Goal: Transaction & Acquisition: Purchase product/service

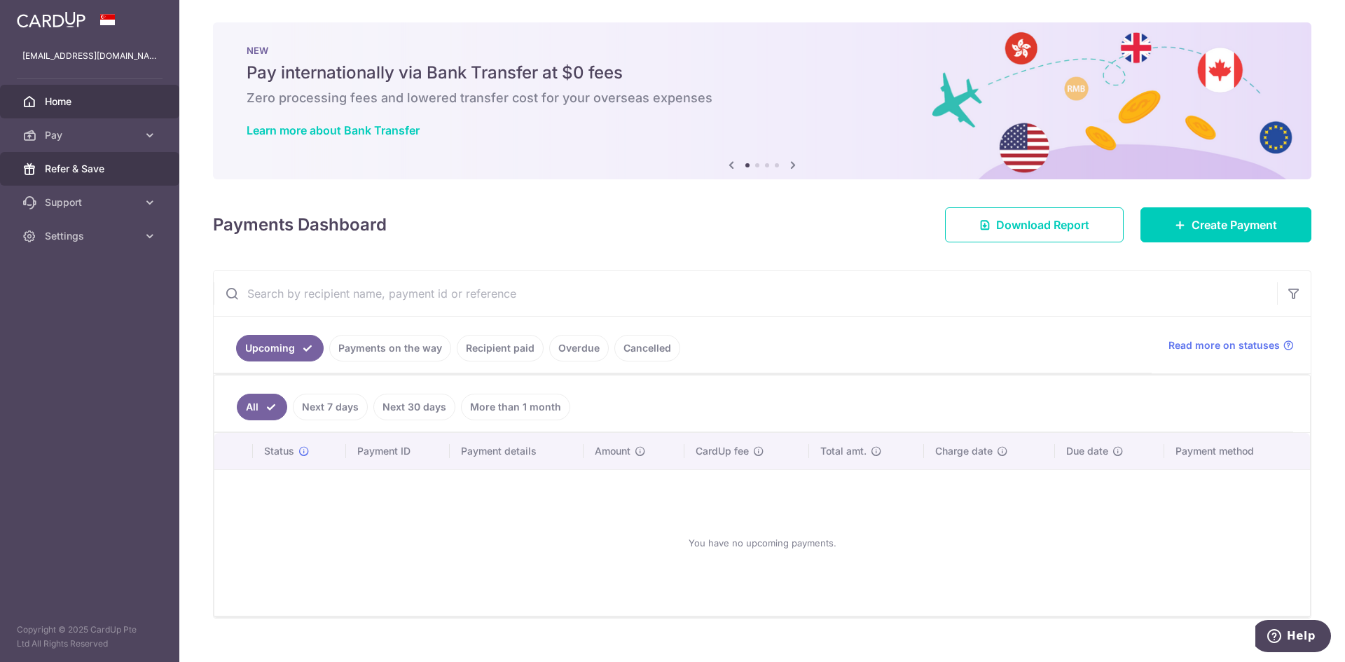
click at [109, 156] on link "Refer & Save" at bounding box center [89, 169] width 179 height 34
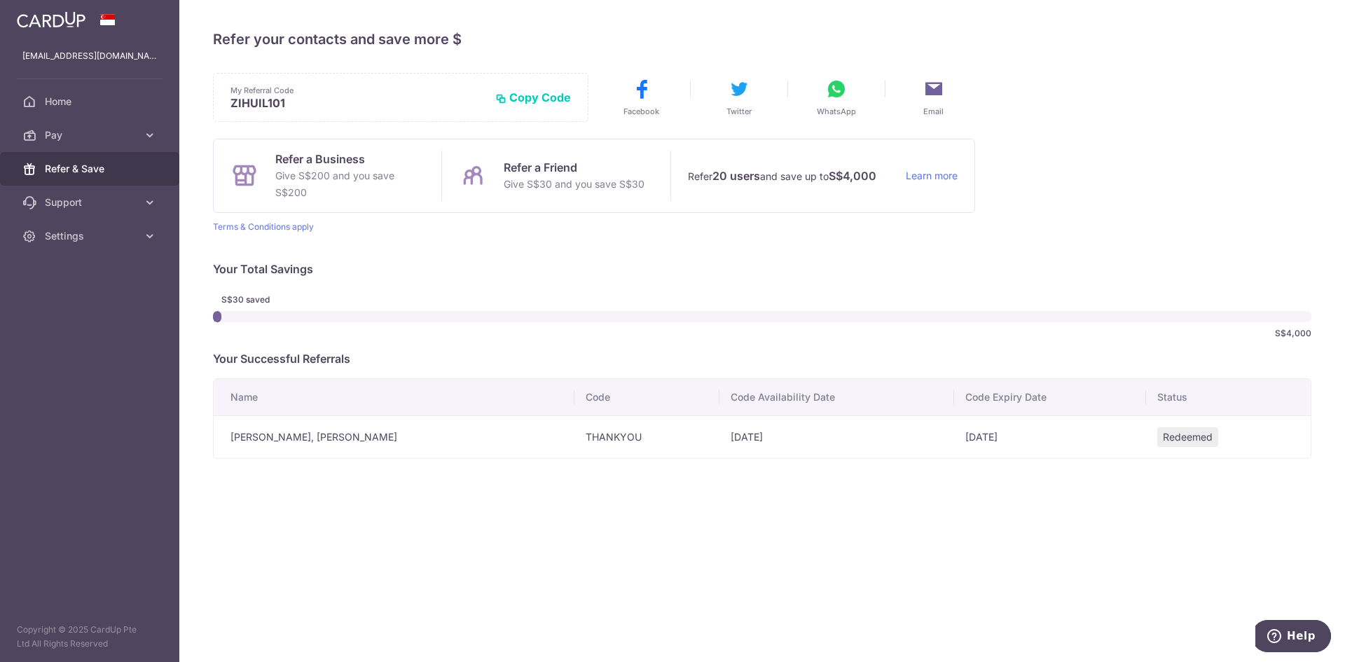
click at [1217, 434] on td "Redeemed" at bounding box center [1228, 437] width 165 height 43
click at [720, 434] on td "22/04/2025" at bounding box center [837, 437] width 235 height 43
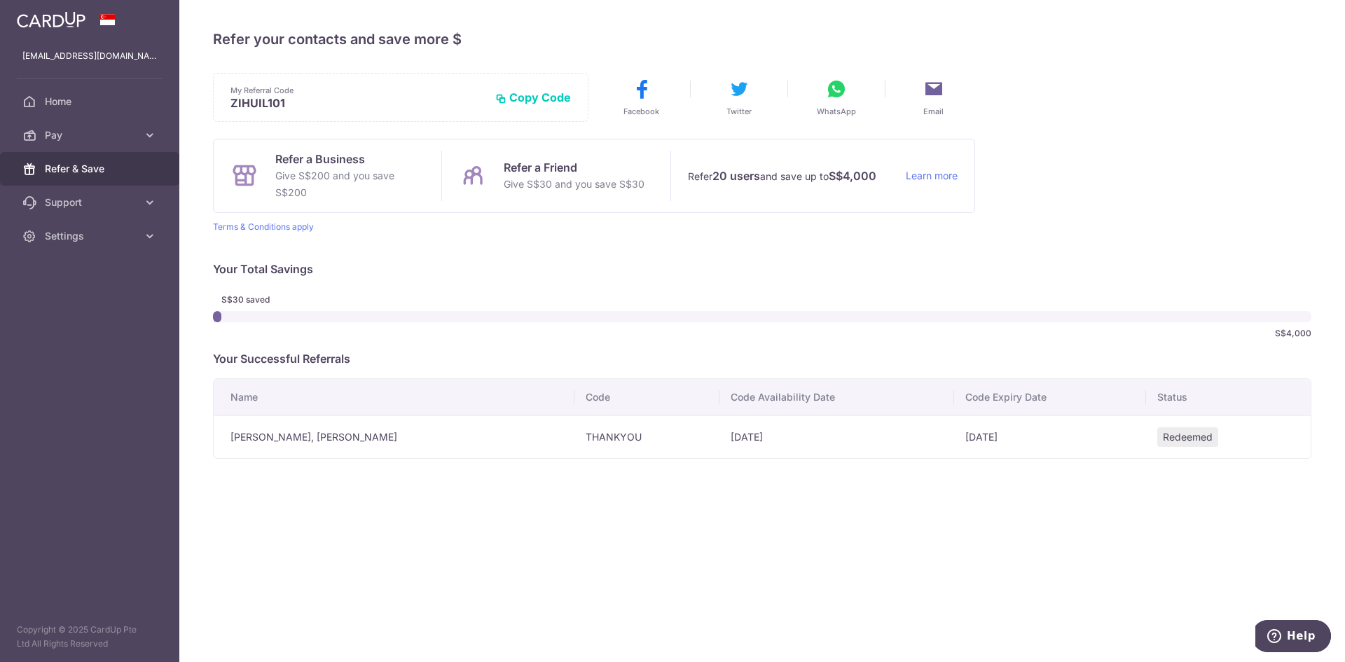
click at [554, 309] on div "S$30 saved S$4,000" at bounding box center [762, 317] width 1099 height 56
drag, startPoint x: 602, startPoint y: 172, endPoint x: 591, endPoint y: 187, distance: 18.5
click at [601, 172] on p "Refer a Friend" at bounding box center [574, 167] width 141 height 17
click at [139, 135] on link "Pay" at bounding box center [89, 135] width 179 height 34
click at [132, 168] on span "Payments" at bounding box center [91, 169] width 92 height 14
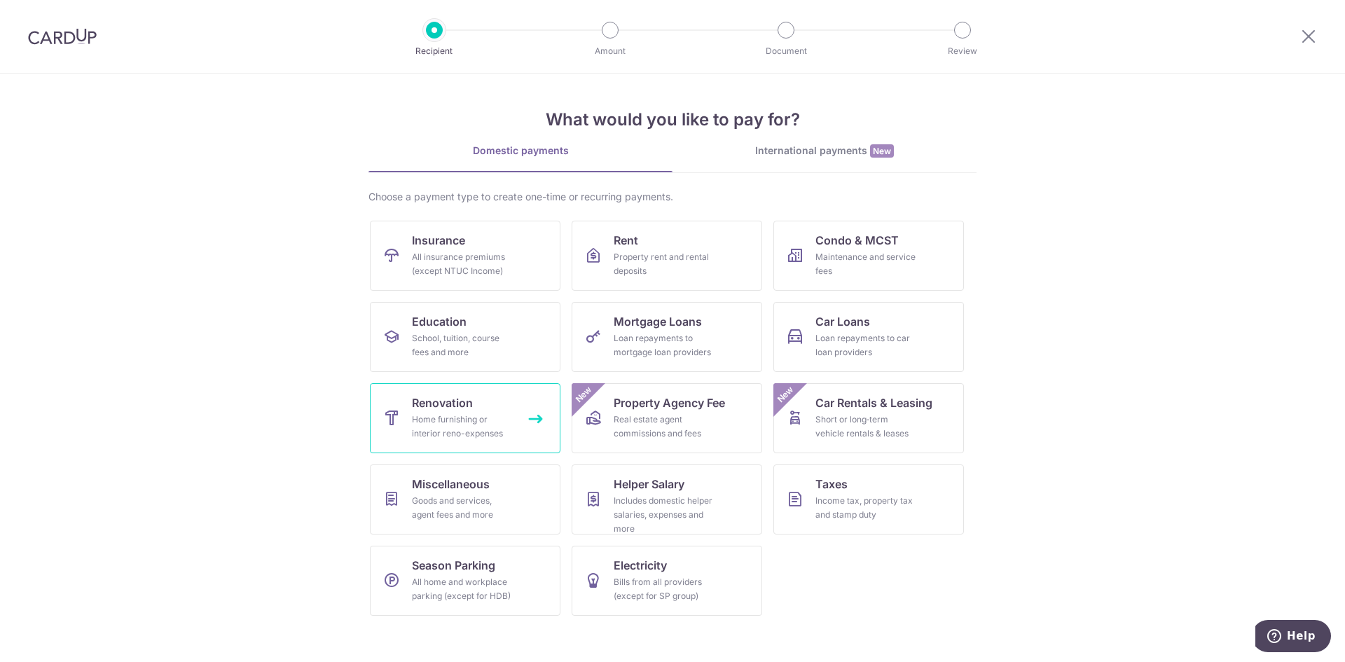
click at [500, 425] on div "Home furnishing or interior reno-expenses" at bounding box center [462, 427] width 101 height 28
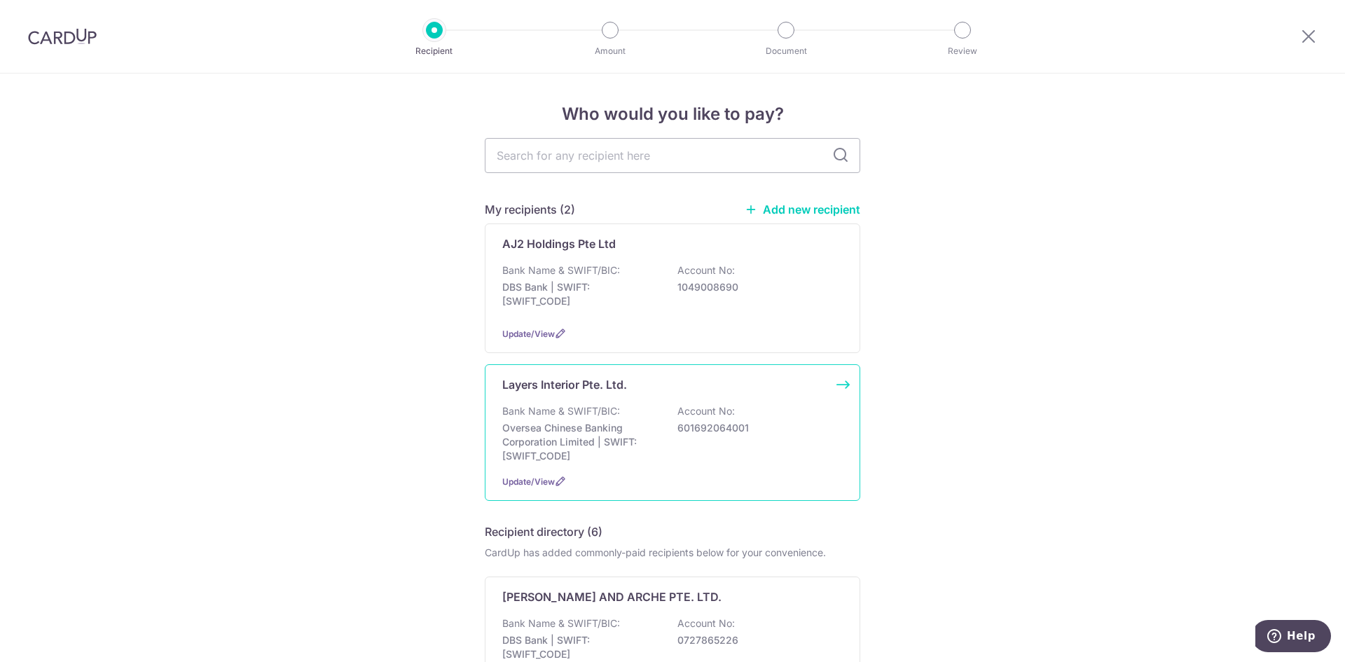
click at [728, 447] on div "Bank Name & SWIFT/BIC: Oversea Chinese Banking Corporation Limited | SWIFT: OCB…" at bounding box center [672, 433] width 341 height 59
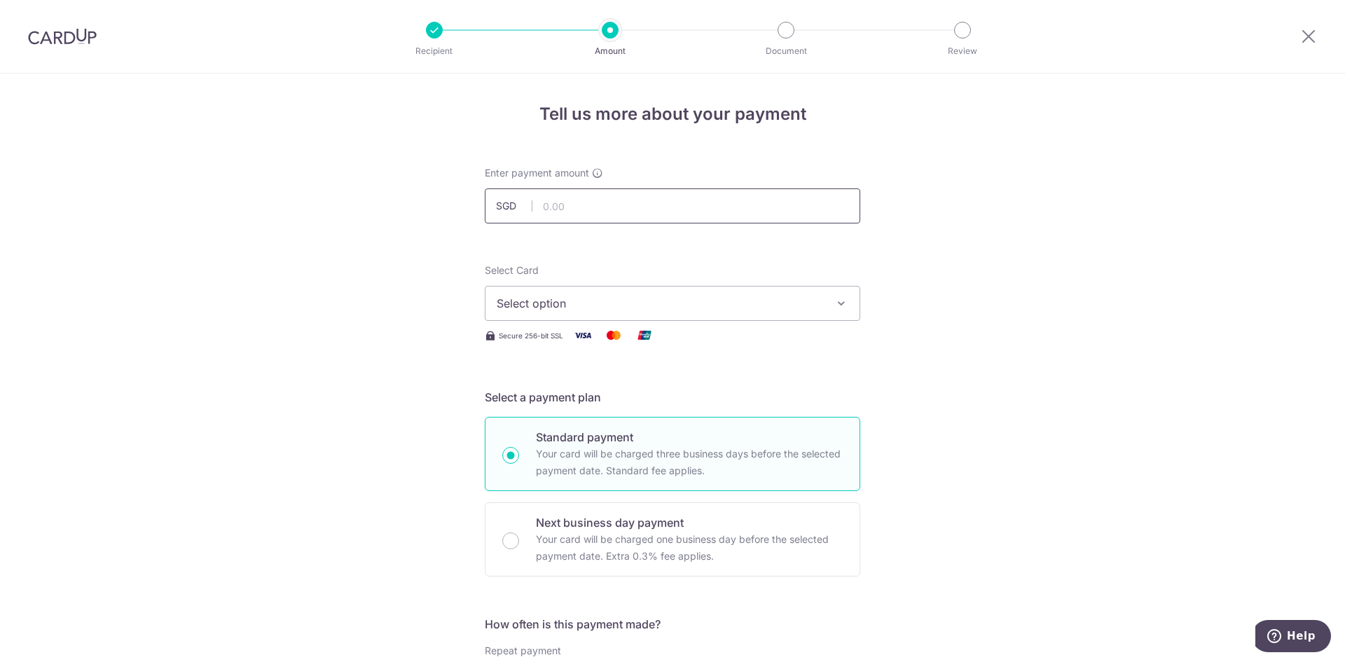
click at [643, 196] on input "text" at bounding box center [673, 205] width 376 height 35
drag, startPoint x: 563, startPoint y: 207, endPoint x: 481, endPoint y: 207, distance: 82.0
click at [481, 207] on div "Enter payment amount SGD 20,000.00 20000.00" at bounding box center [672, 194] width 392 height 57
drag, startPoint x: 612, startPoint y: 205, endPoint x: 338, endPoint y: 189, distance: 274.5
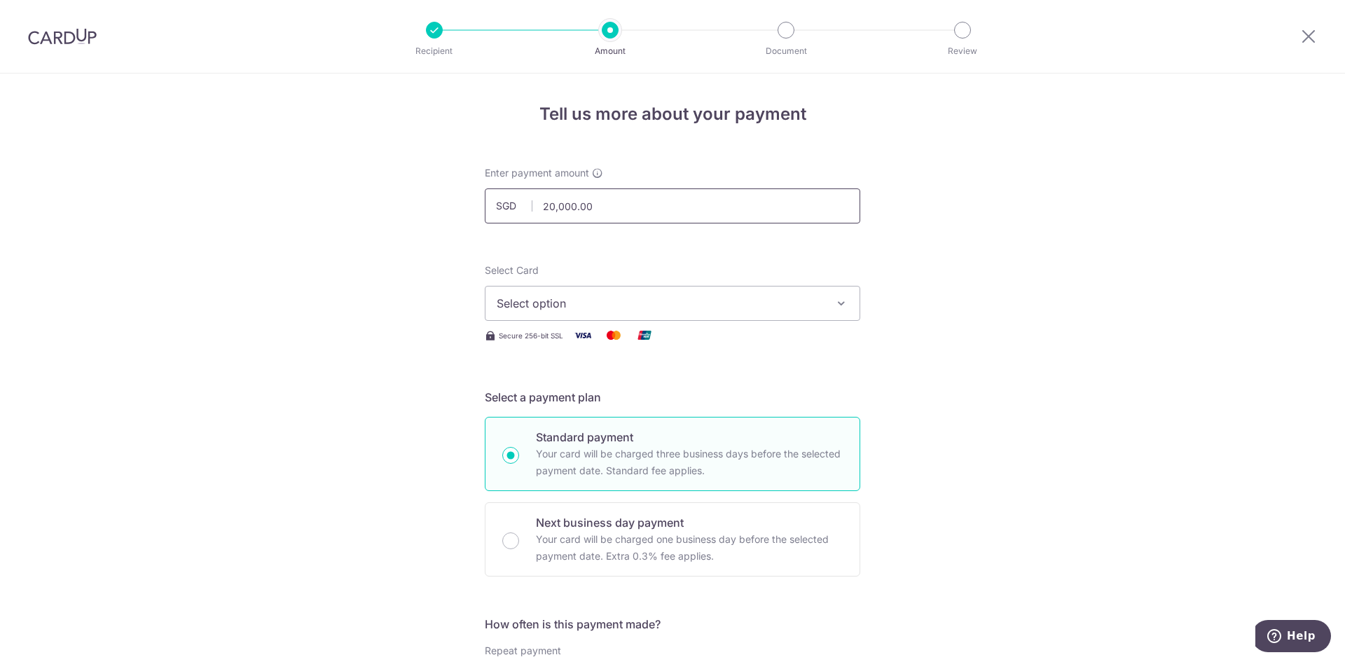
type input "24,938.63"
click at [719, 300] on span "Select option" at bounding box center [660, 303] width 327 height 17
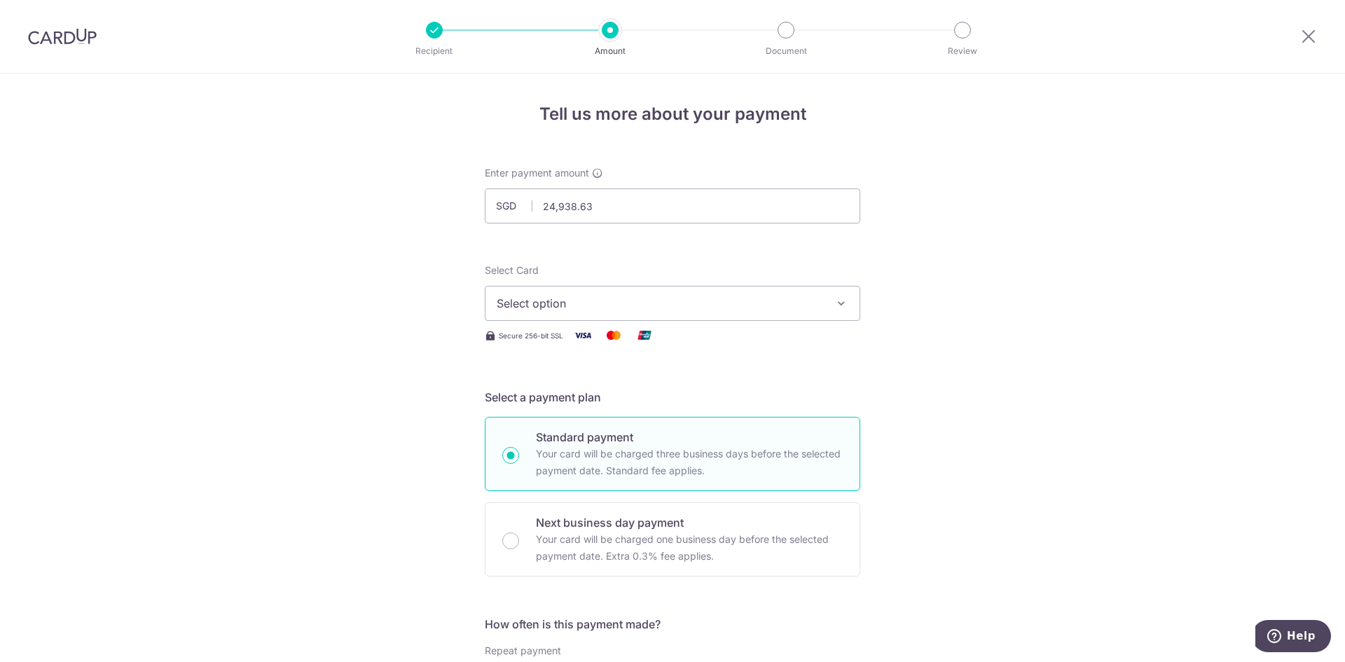
click at [624, 293] on button "Select option" at bounding box center [673, 303] width 376 height 35
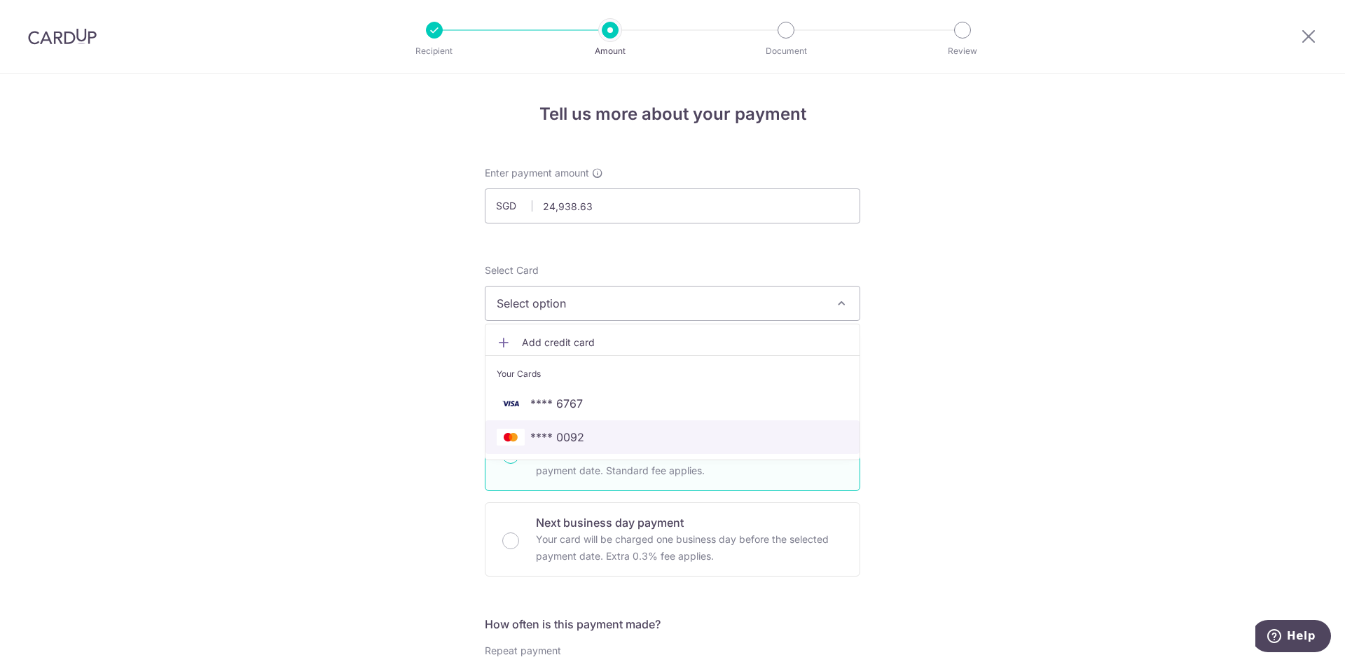
click at [640, 437] on span "**** 0092" at bounding box center [673, 437] width 352 height 17
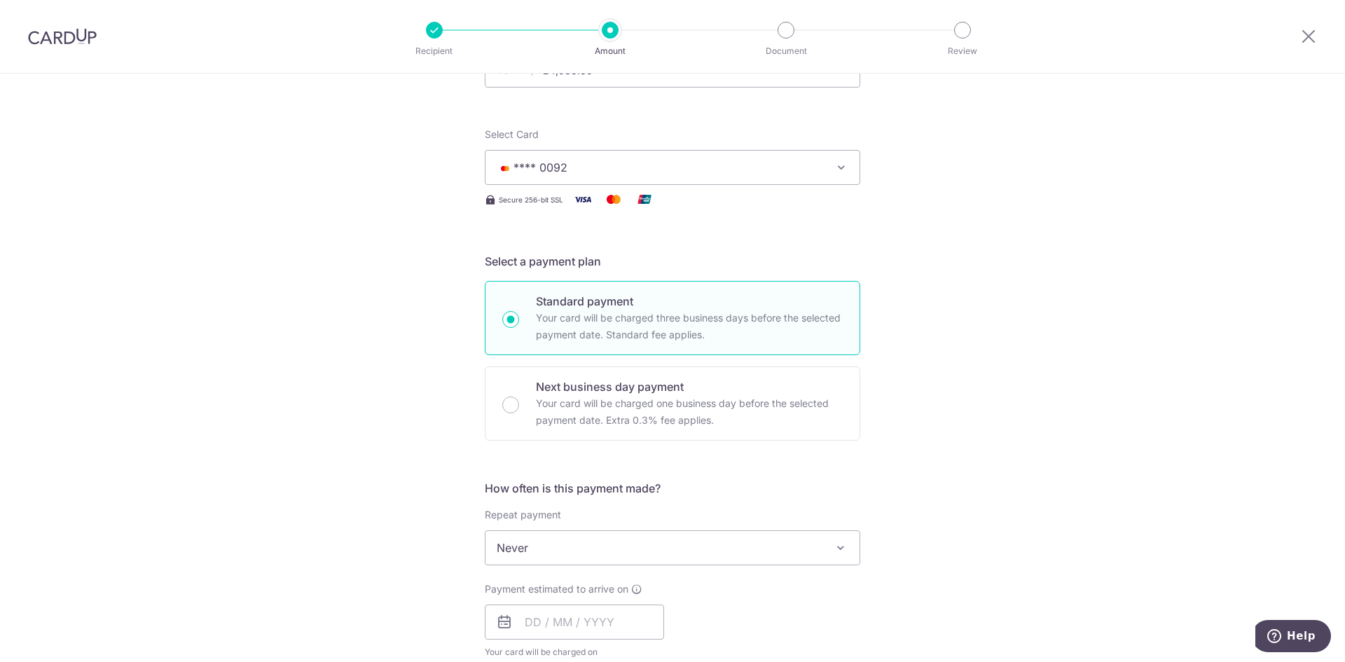
scroll to position [140, 0]
click at [945, 257] on div "Tell us more about your payment Enter payment amount SGD 24,938.63 24938.63 Sel…" at bounding box center [672, 613] width 1345 height 1361
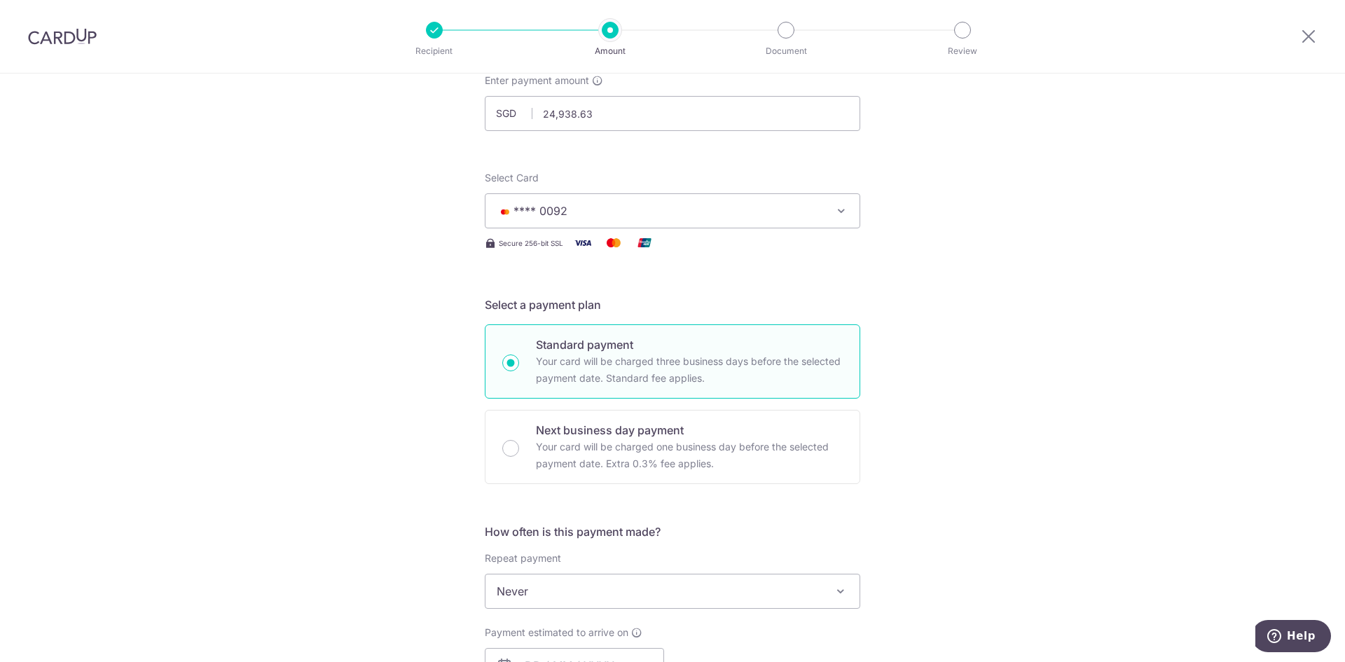
scroll to position [70, 0]
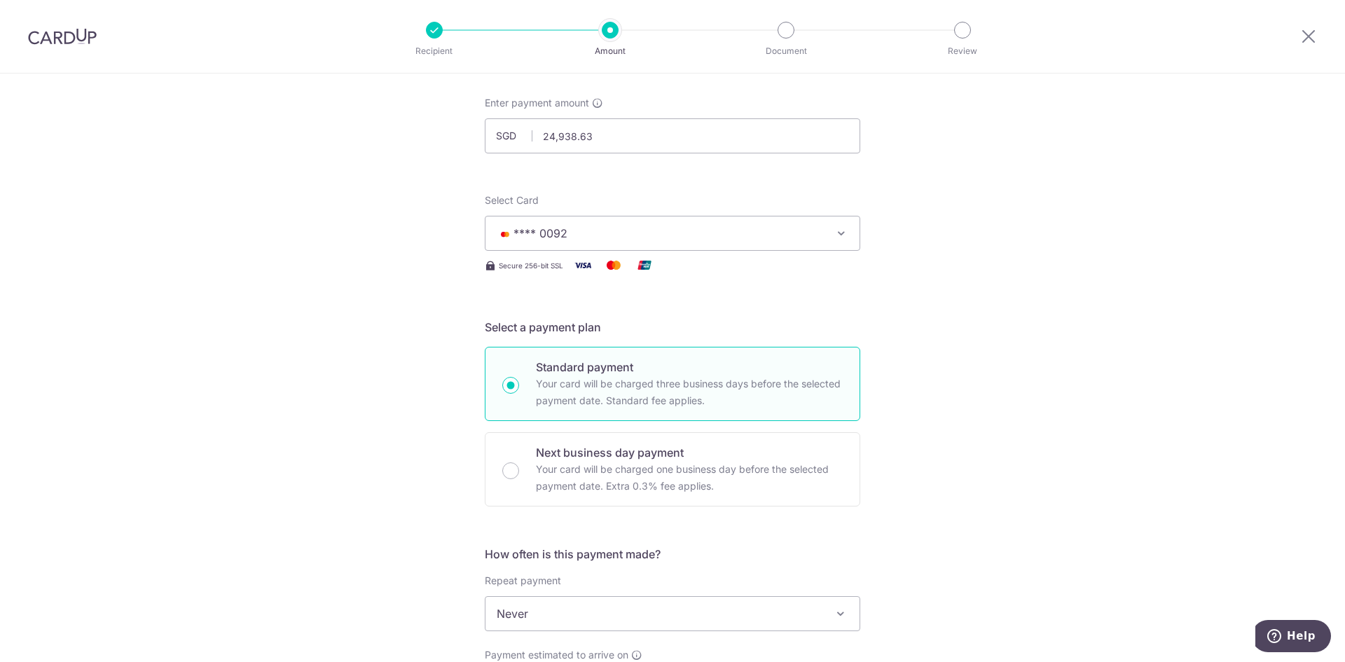
click at [740, 226] on span "**** 0092" at bounding box center [660, 233] width 327 height 17
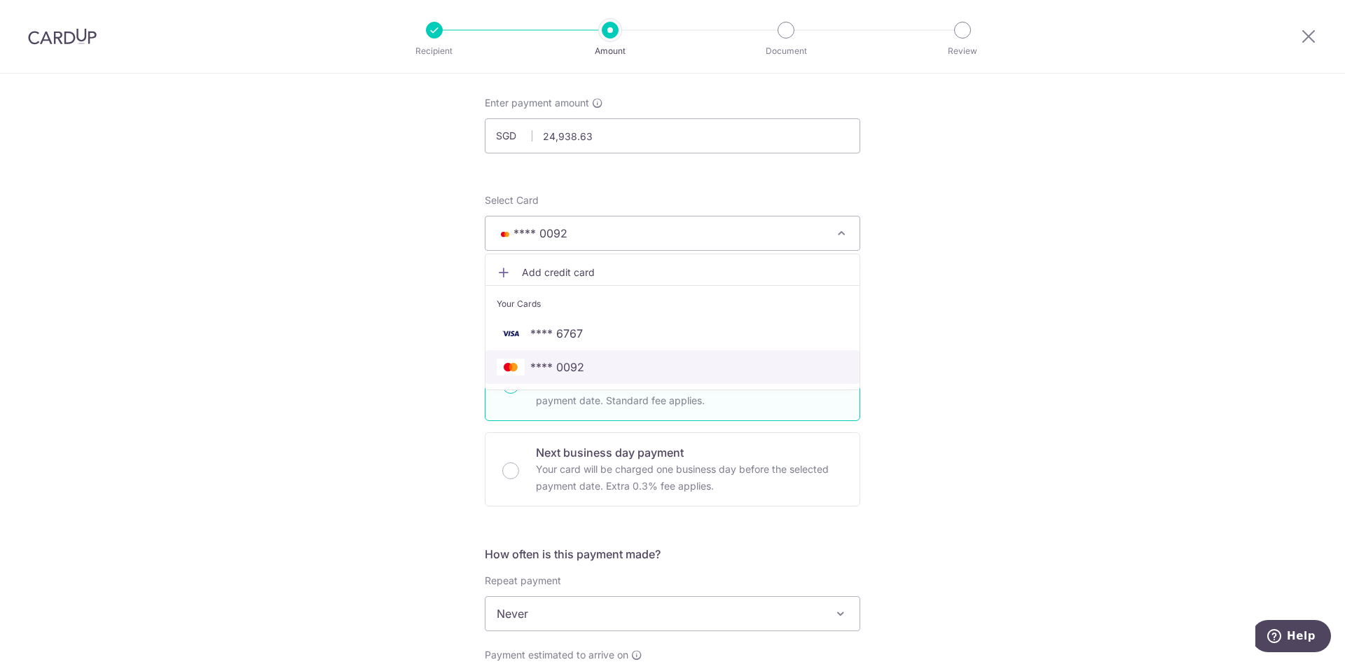
click at [683, 376] on link "**** 0092" at bounding box center [673, 367] width 374 height 34
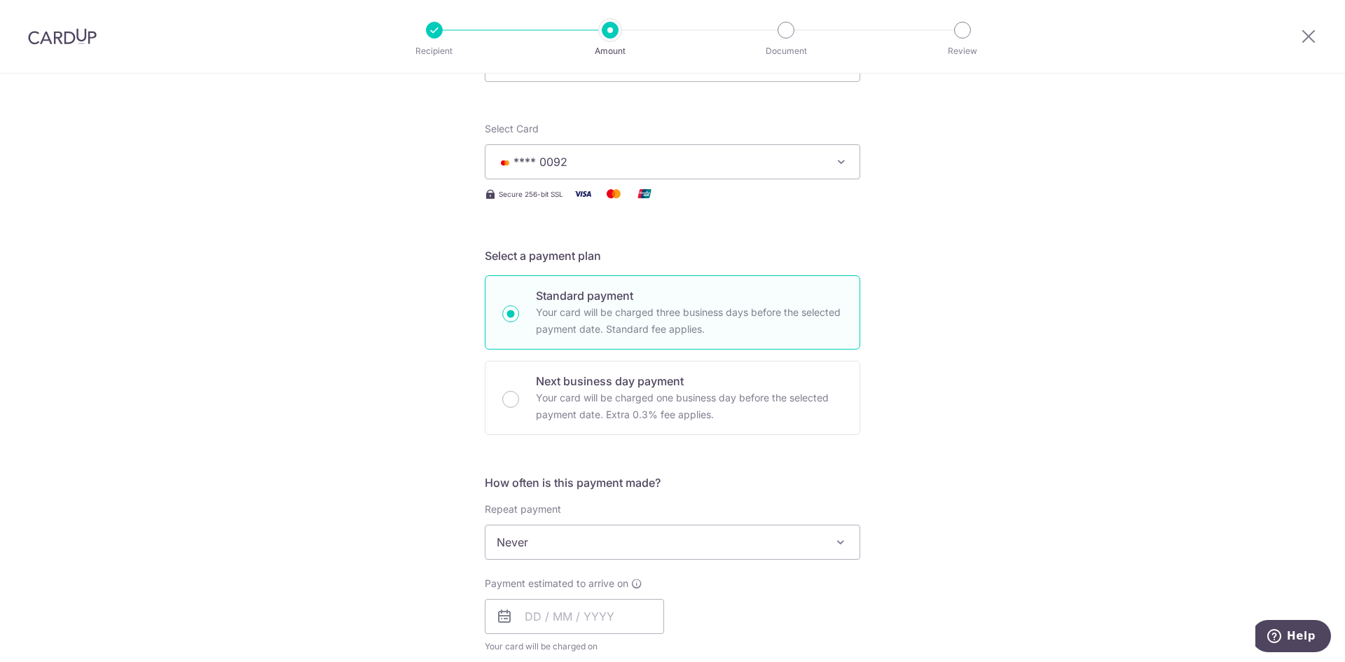
scroll to position [210, 0]
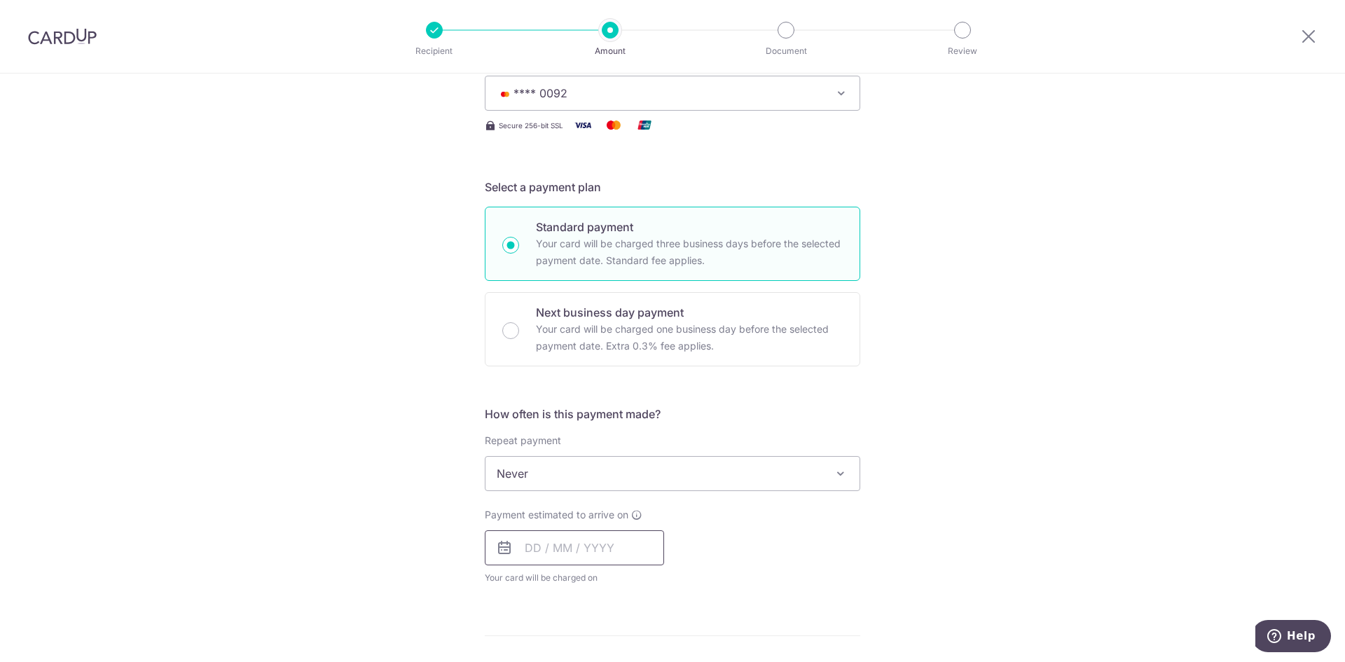
click at [608, 549] on input "text" at bounding box center [574, 547] width 179 height 35
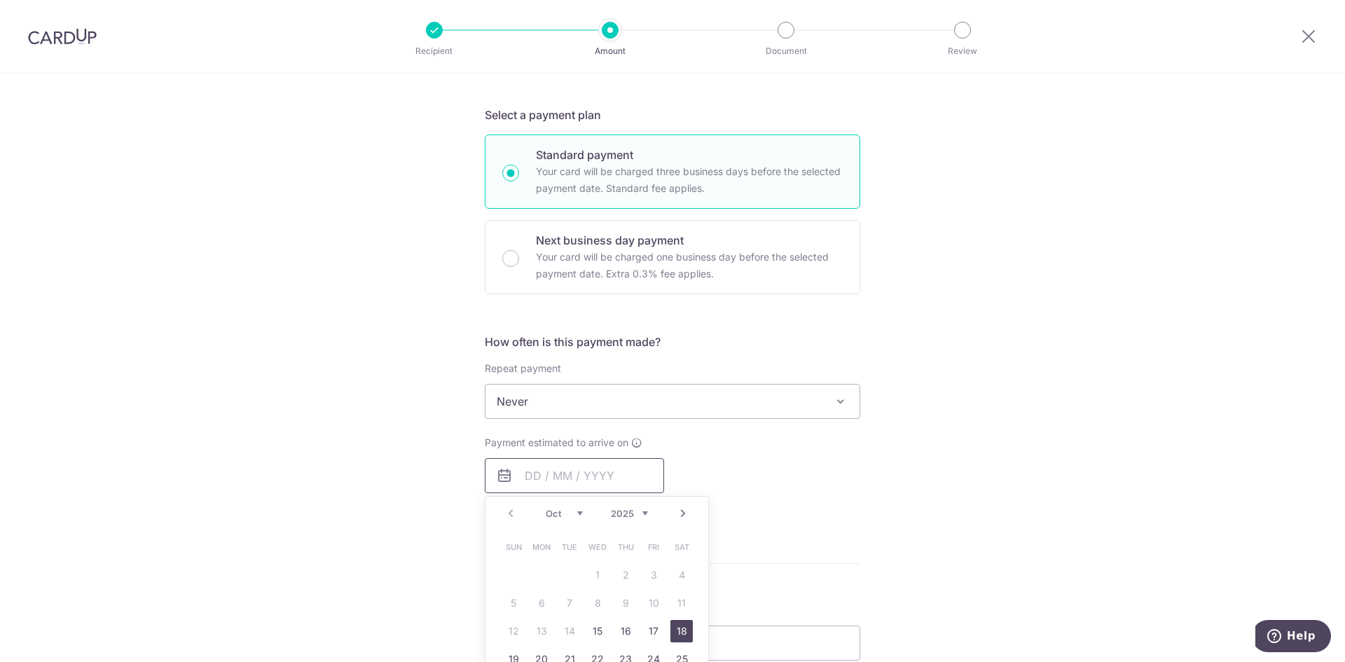
scroll to position [350, 0]
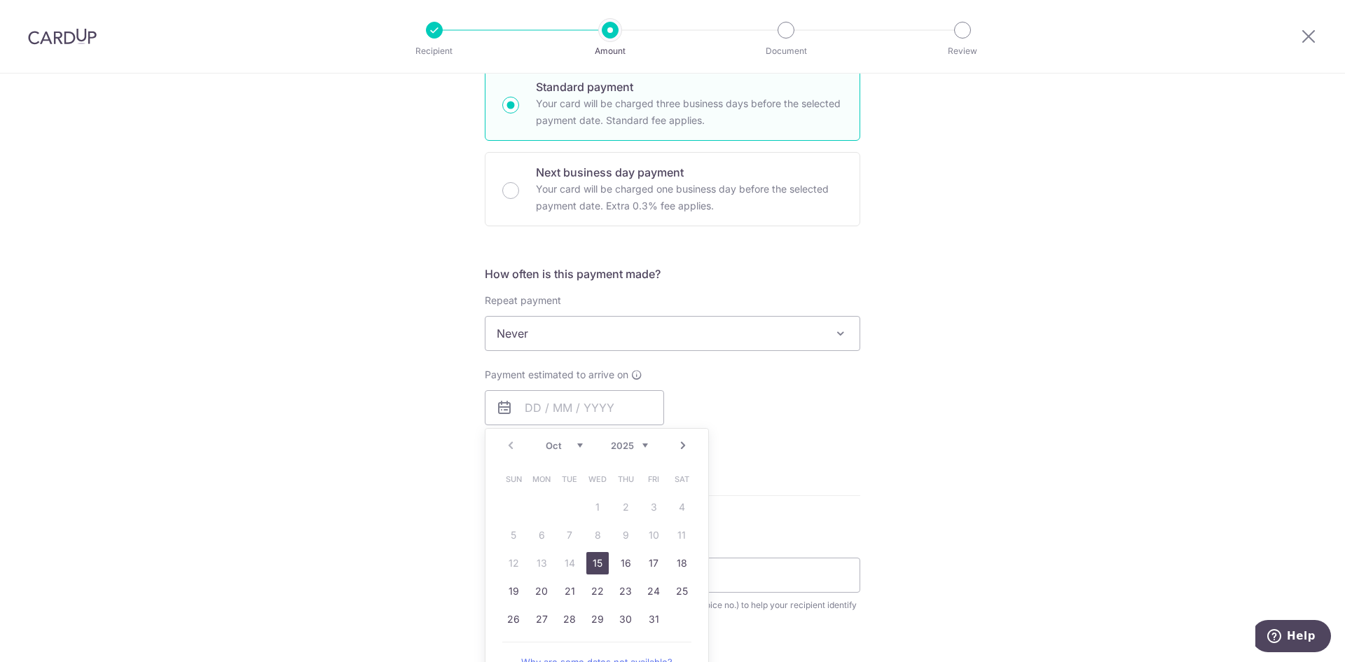
click at [588, 556] on link "15" at bounding box center [598, 563] width 22 height 22
type input "15/10/2025"
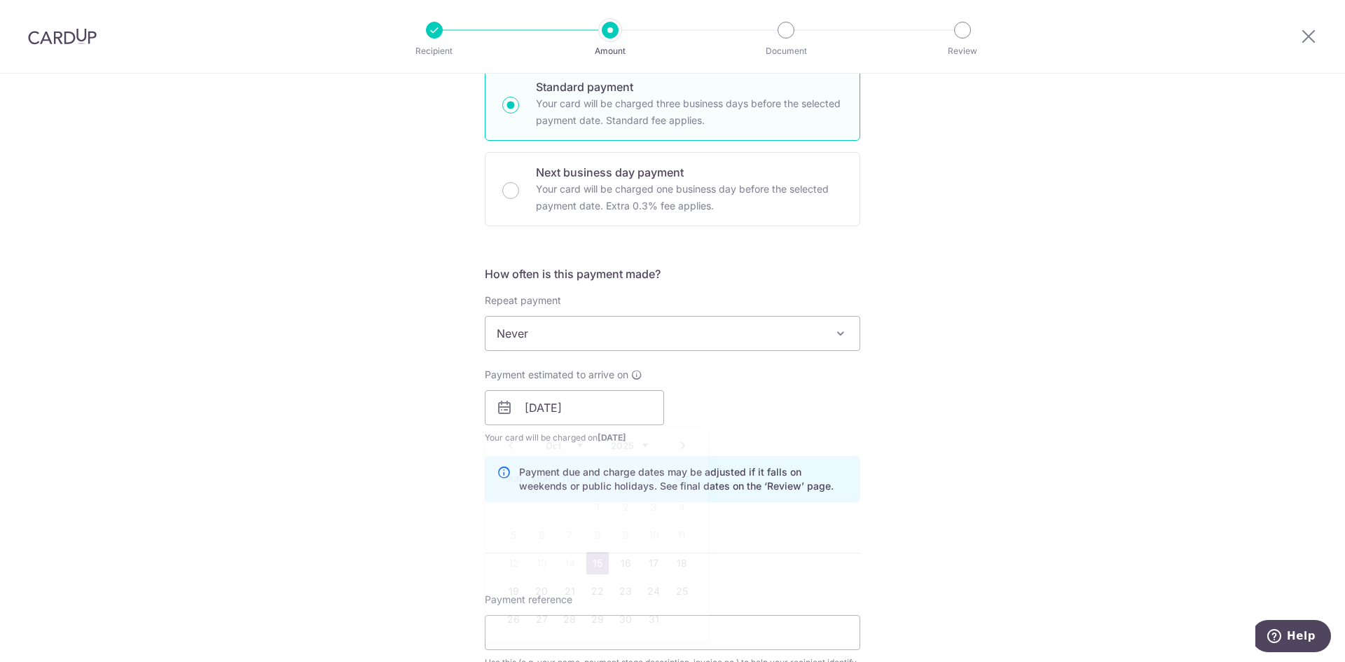
click at [858, 416] on div "Payment estimated to arrive on 15/10/2025 Prev Next Oct Nov Dec 2025 2026 2027 …" at bounding box center [672, 406] width 392 height 77
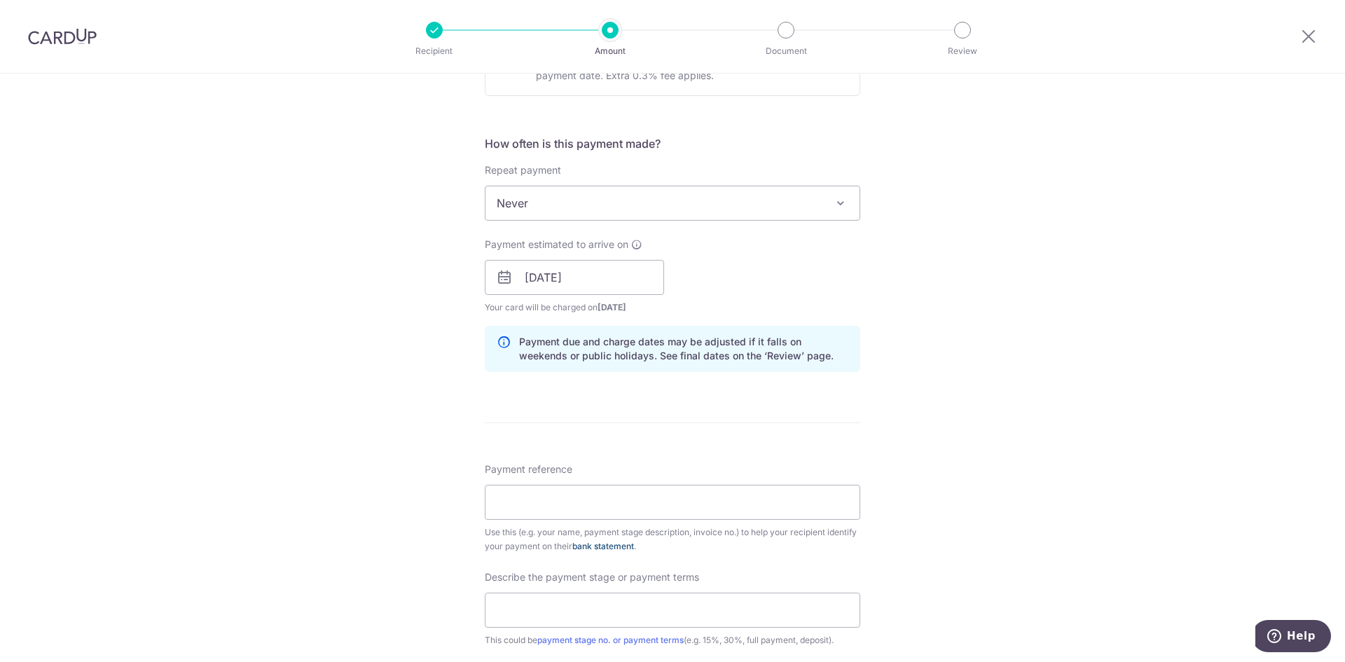
scroll to position [491, 0]
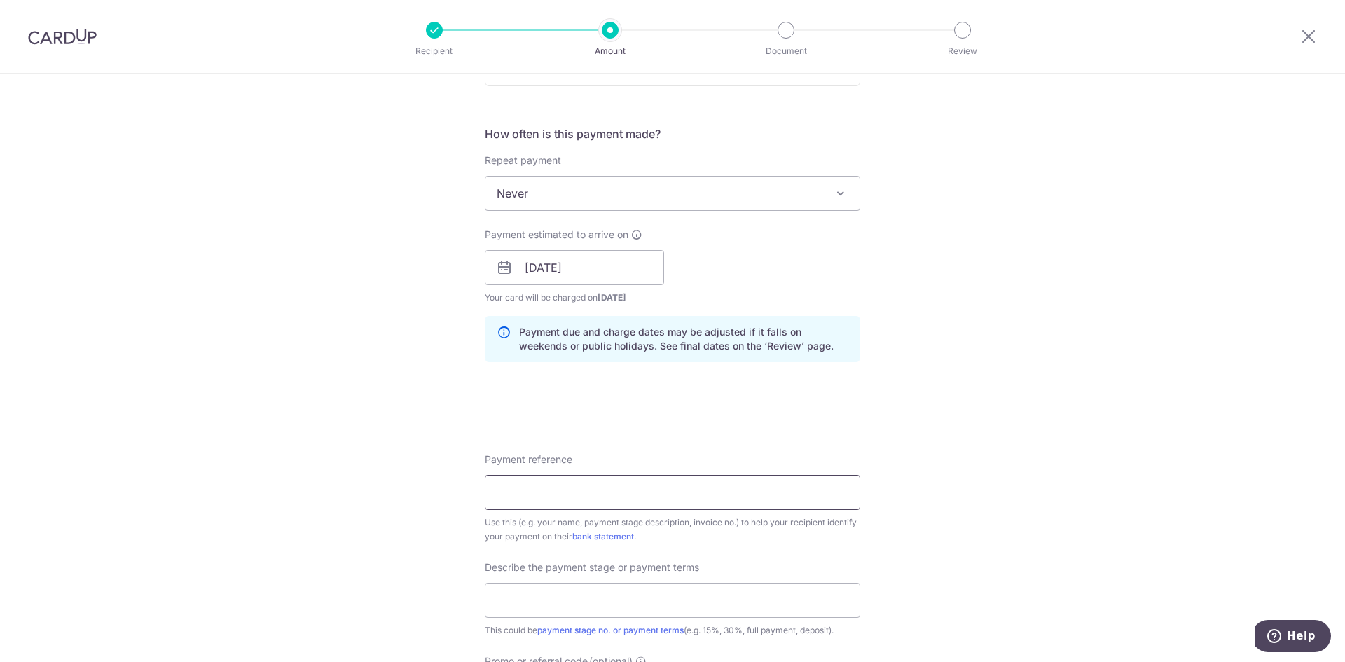
click at [648, 492] on input "Payment reference" at bounding box center [673, 492] width 376 height 35
type input "29 Yishun Close 04-11"
click at [590, 587] on input "text" at bounding box center [673, 600] width 376 height 35
drag, startPoint x: 402, startPoint y: 511, endPoint x: 390, endPoint y: 513, distance: 12.8
click at [402, 511] on div "Tell us more about your payment Enter payment amount SGD 24,938.63 24938.63 Sel…" at bounding box center [672, 292] width 1345 height 1419
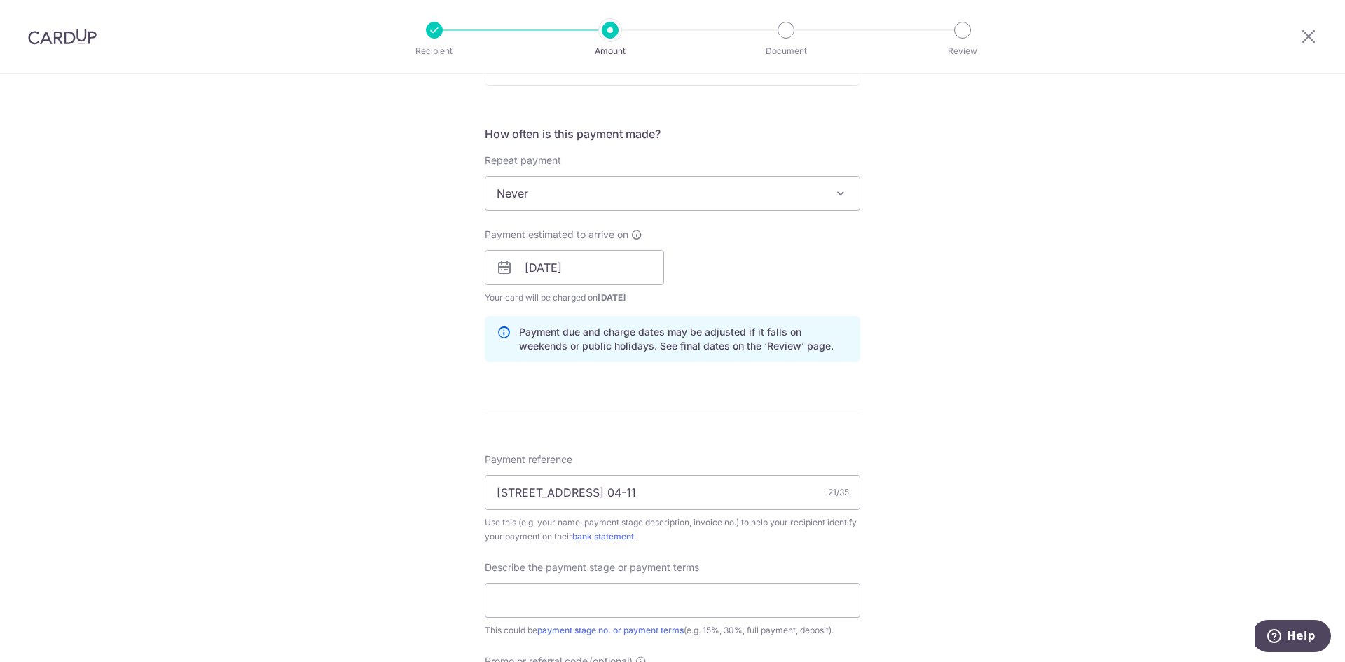
scroll to position [701, 0]
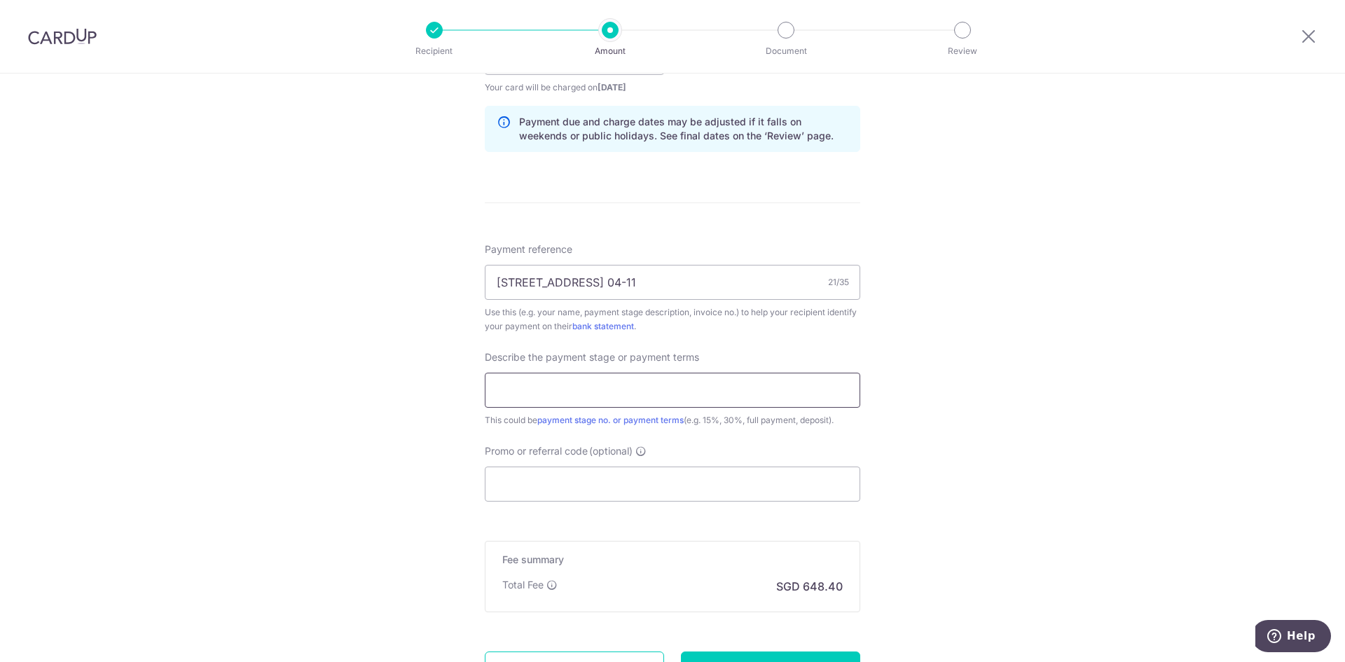
click at [627, 388] on input "text" at bounding box center [673, 390] width 376 height 35
type input "30%, 100%,"
type input "100%"
click at [968, 390] on div "Tell us more about your payment Enter payment amount SGD 24,938.63 24938.63 Sel…" at bounding box center [672, 82] width 1345 height 1419
click at [757, 465] on div "Promo or referral code (optional) The discounted fee will be shown on the revie…" at bounding box center [673, 472] width 376 height 57
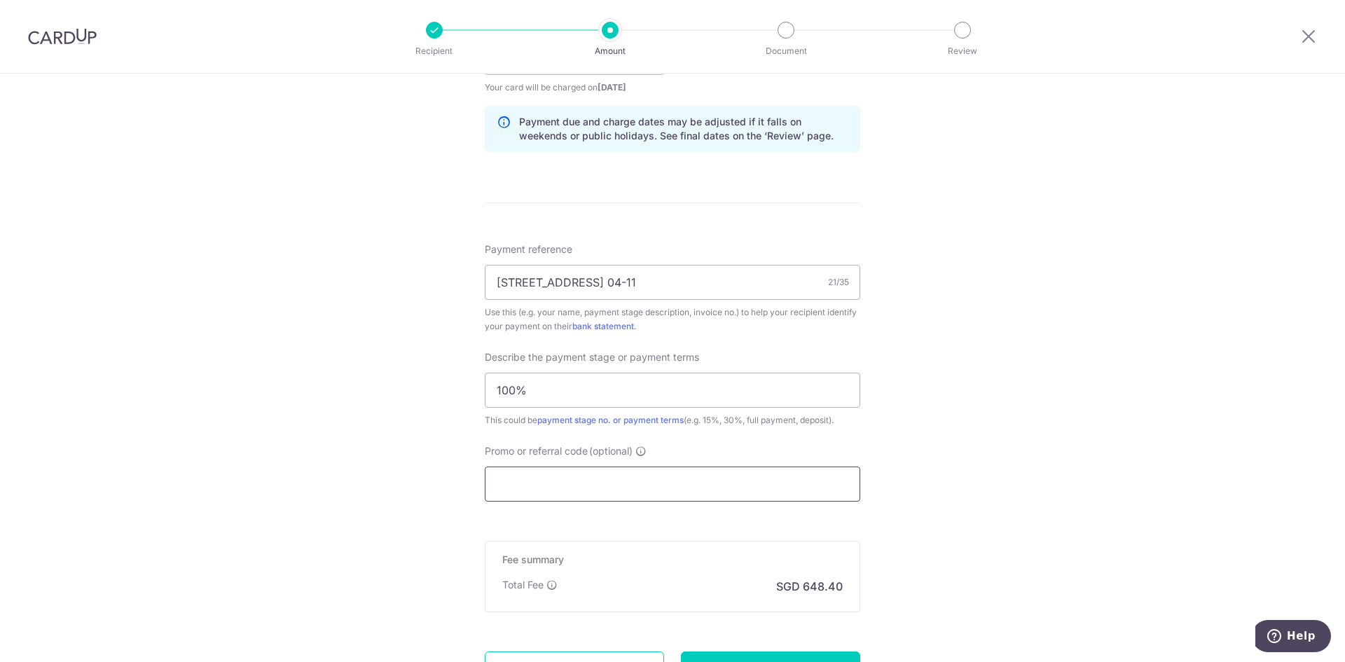
click at [746, 473] on input "Promo or referral code (optional)" at bounding box center [673, 484] width 376 height 35
paste input "OFF225"
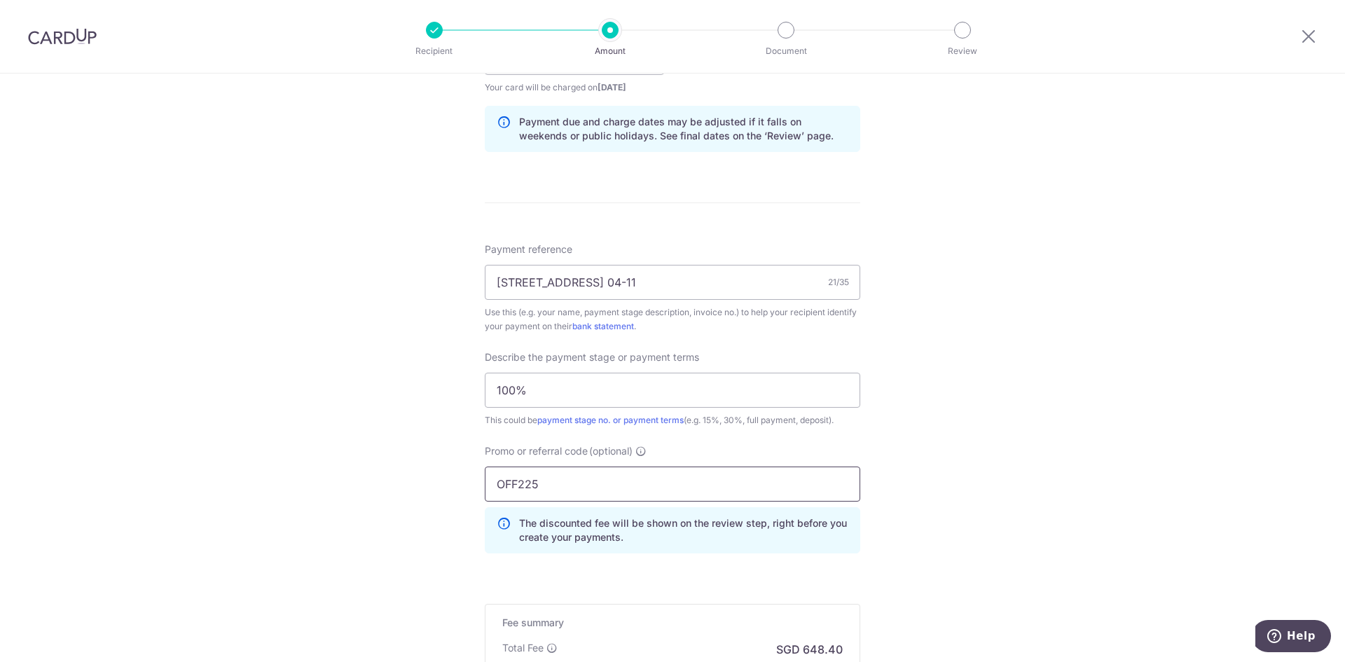
type input "OFF225"
click at [948, 491] on div "Tell us more about your payment Enter payment amount SGD 24,938.63 24938.63 Sel…" at bounding box center [672, 114] width 1345 height 1482
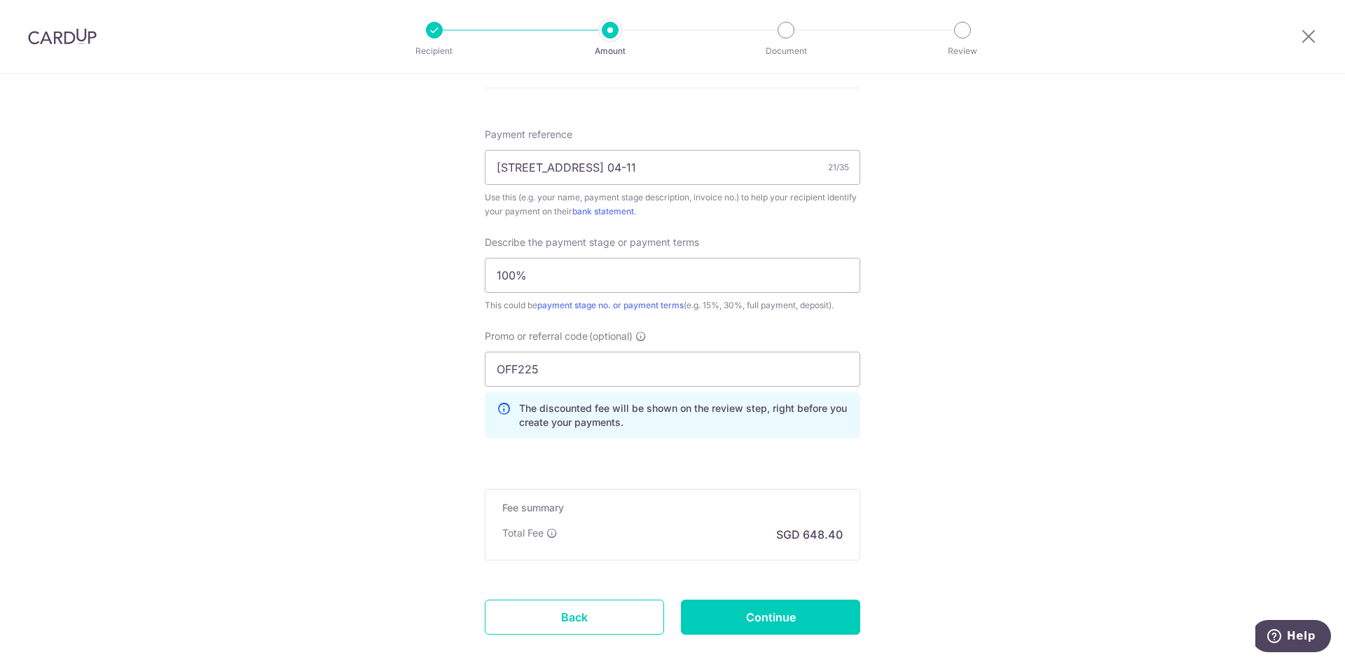
scroll to position [893, 0]
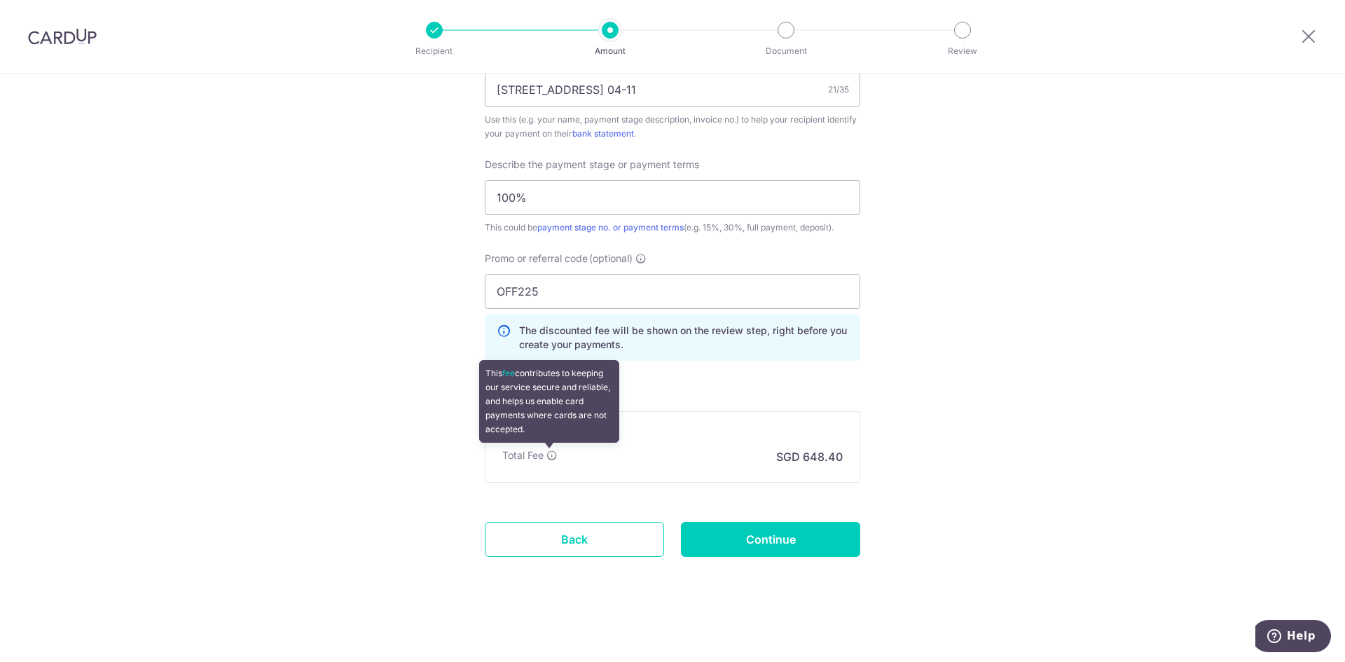
click at [555, 454] on icon at bounding box center [552, 455] width 11 height 11
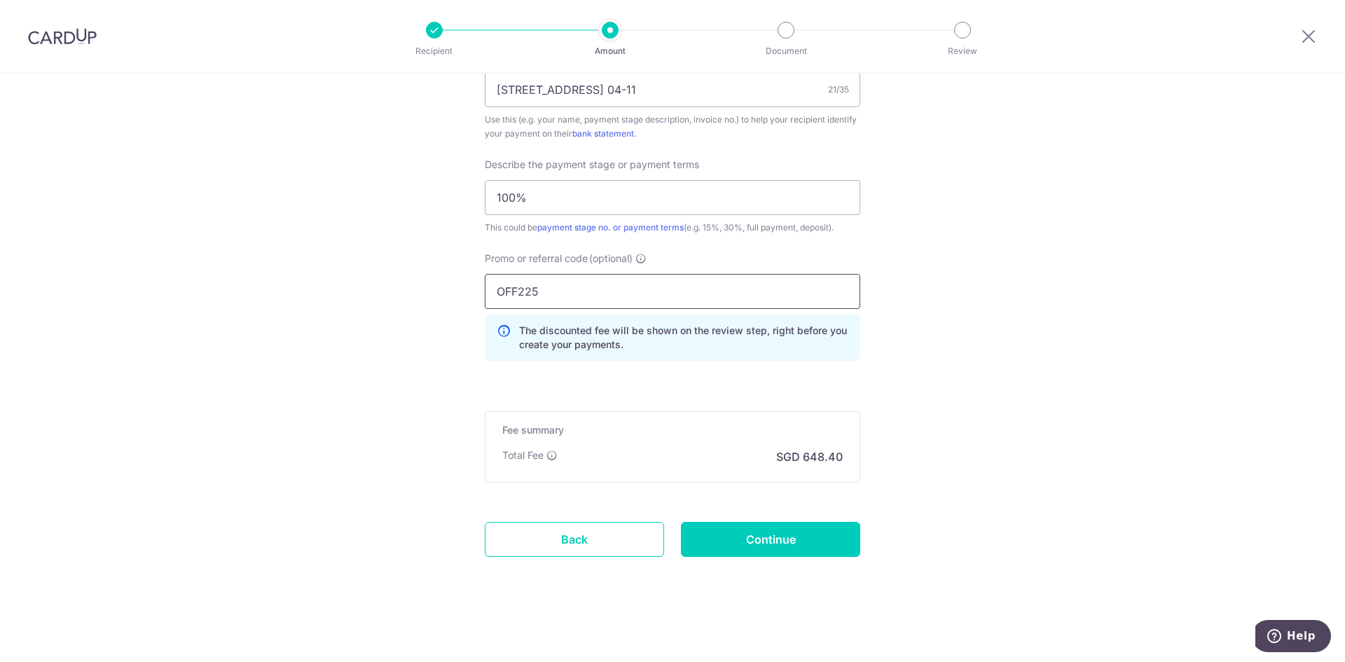
click at [582, 295] on input "OFF225" at bounding box center [673, 291] width 376 height 35
click at [581, 295] on input "OFF225" at bounding box center [673, 291] width 376 height 35
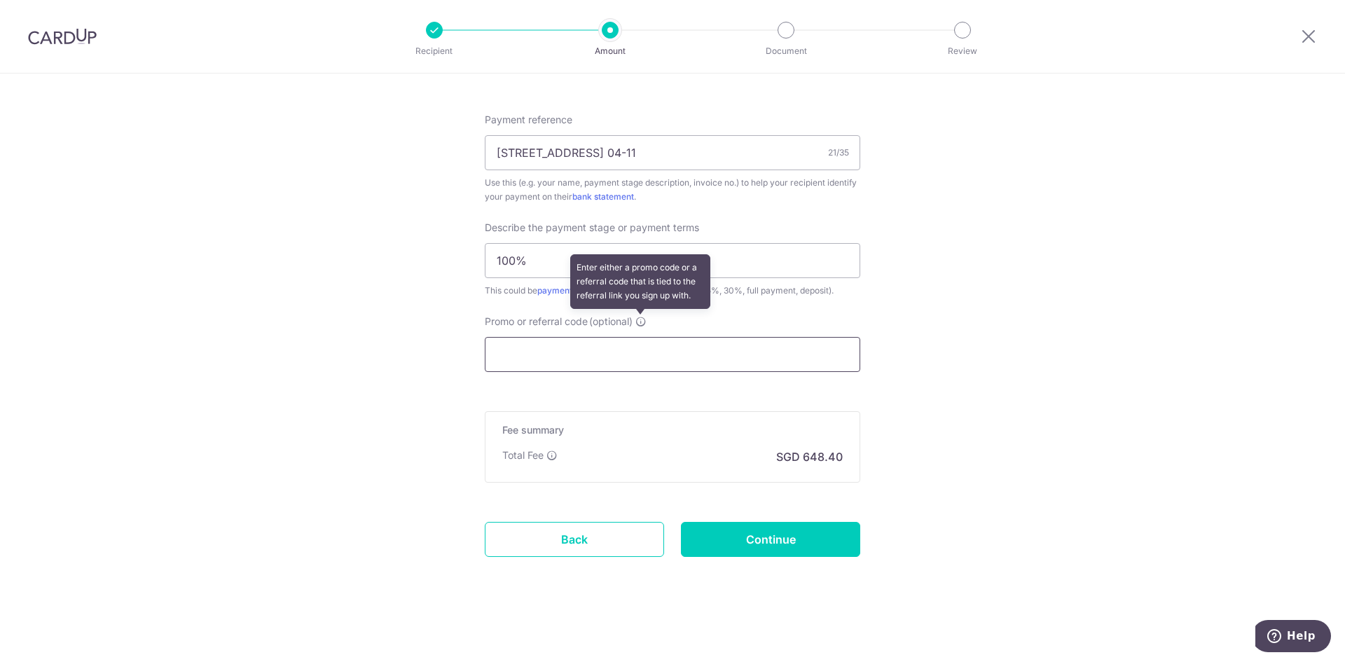
scroll to position [830, 0]
click at [569, 366] on input "Promo or referral code (optional)" at bounding box center [673, 354] width 376 height 35
paste input "OFF225"
type input "OFF225"
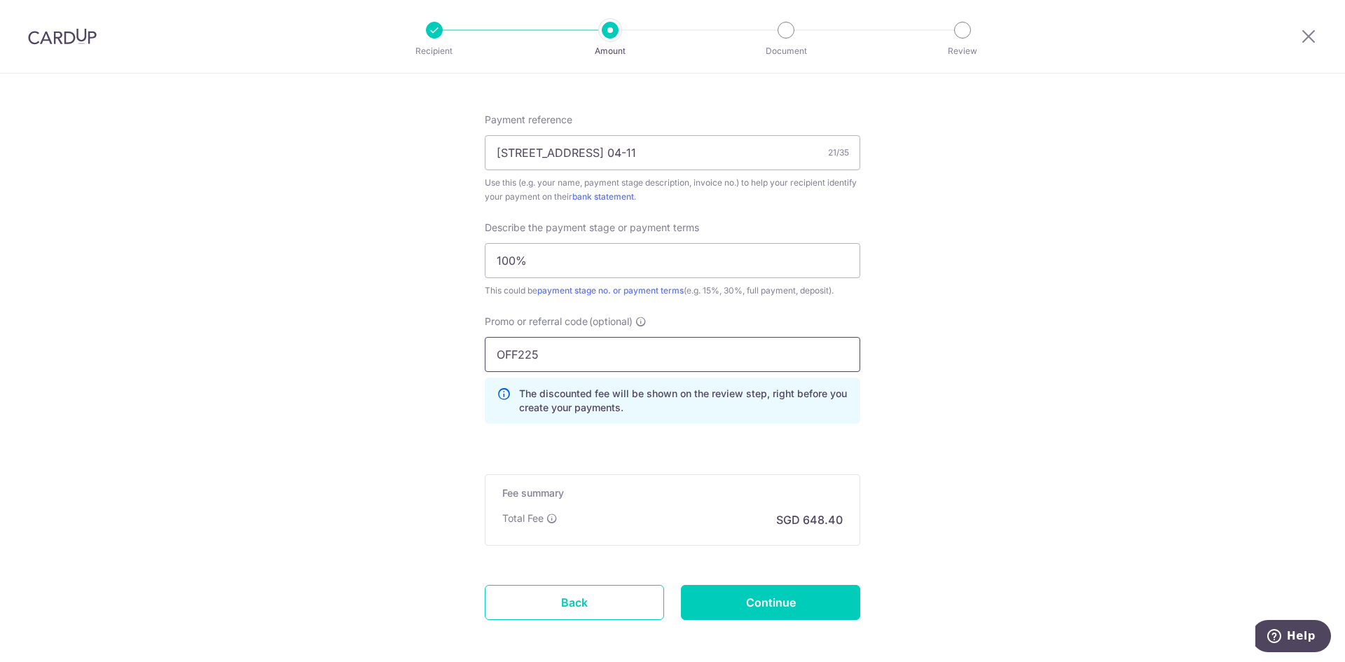
scroll to position [893, 0]
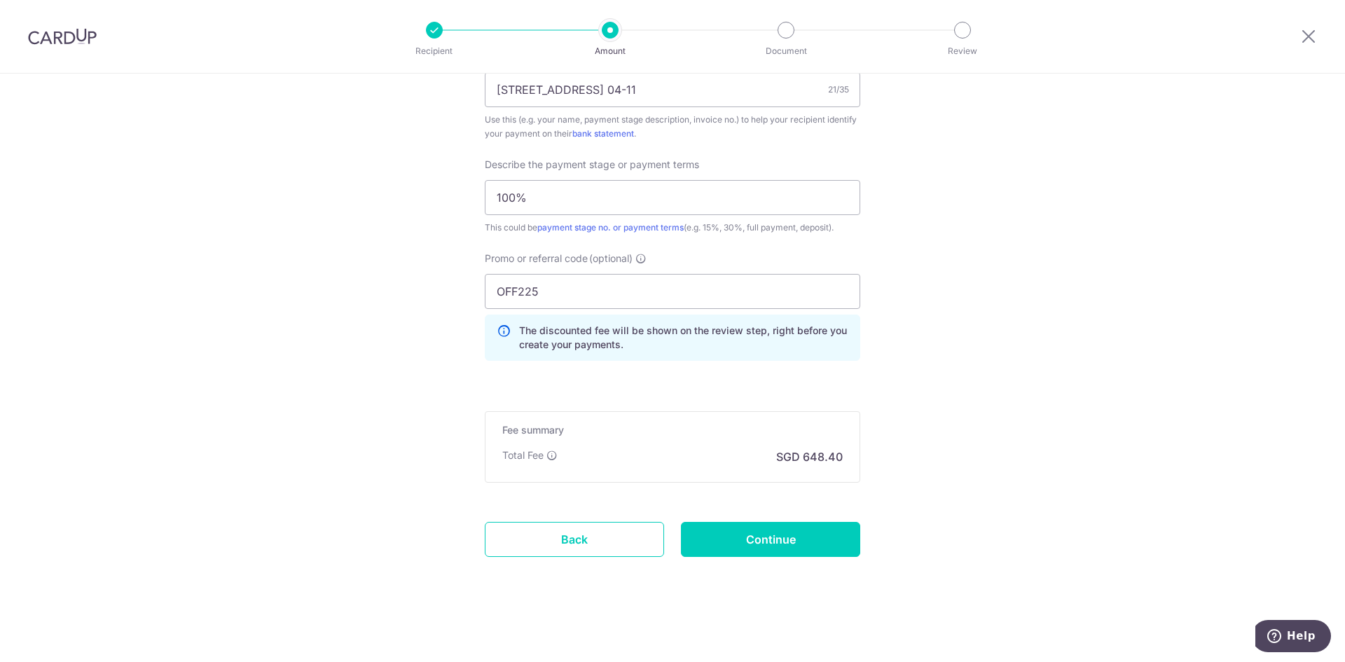
click at [767, 551] on input "Continue" at bounding box center [770, 539] width 179 height 35
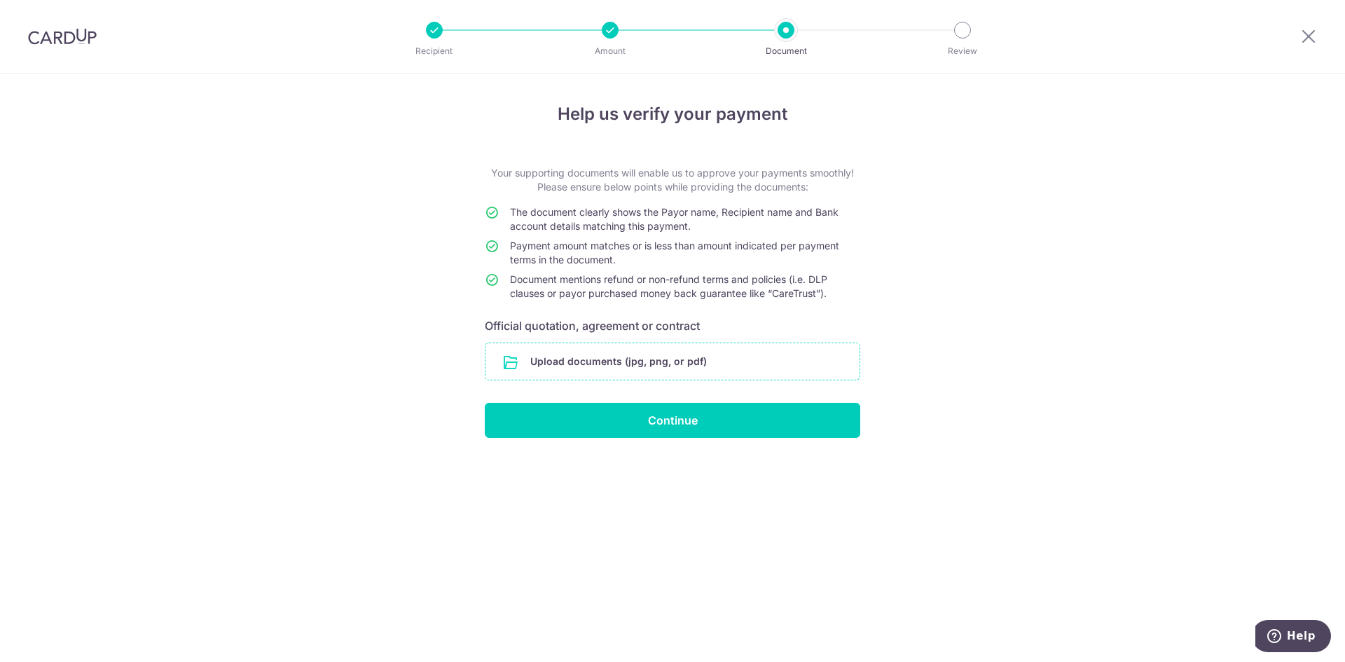
click at [794, 364] on input "file" at bounding box center [673, 361] width 374 height 36
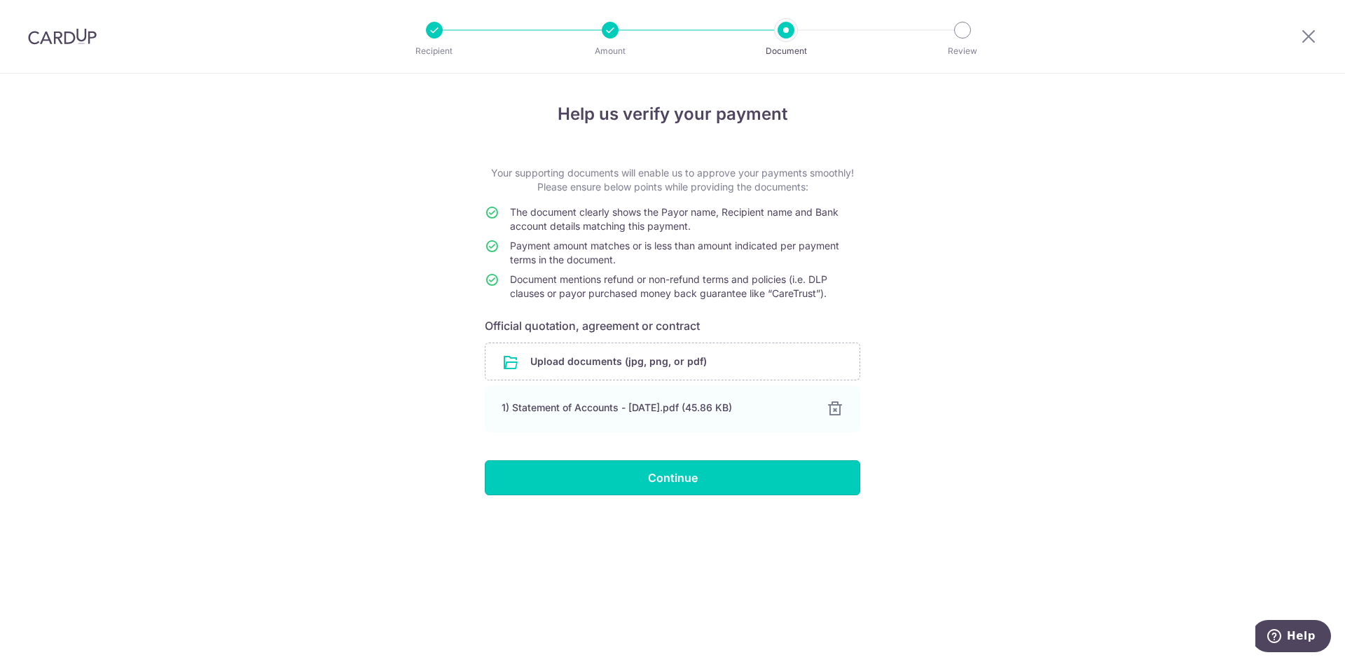
click at [790, 476] on input "Continue" at bounding box center [673, 477] width 376 height 35
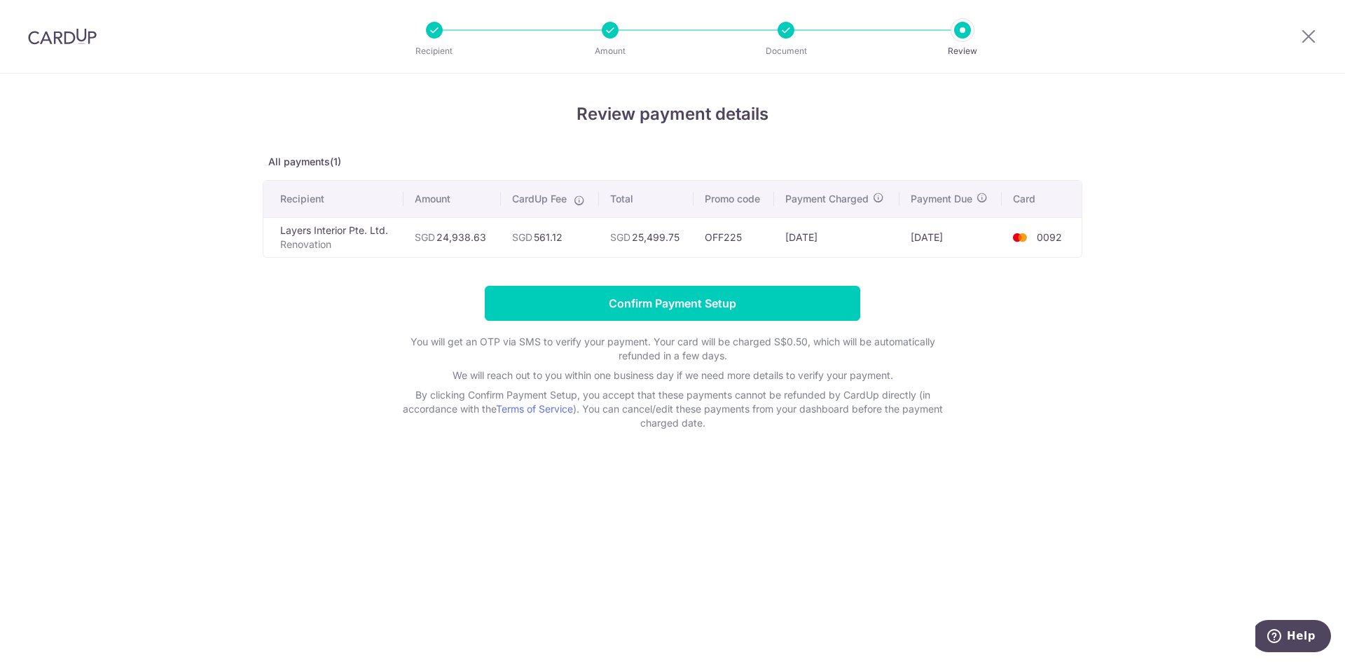
drag, startPoint x: 680, startPoint y: 240, endPoint x: 631, endPoint y: 238, distance: 48.4
click at [631, 238] on td "SGD 25,499.75" at bounding box center [646, 237] width 95 height 40
click at [1076, 409] on form "Confirm Payment Setup You will get an OTP via SMS to verify your payment. Your …" at bounding box center [673, 358] width 820 height 144
drag, startPoint x: 636, startPoint y: 239, endPoint x: 701, endPoint y: 240, distance: 65.2
click at [701, 240] on tr "Layers Interior Pte. Ltd. Renovation SGD 24,938.63 SGD 561.12 SGD 25,499.75 OFF…" at bounding box center [672, 237] width 818 height 40
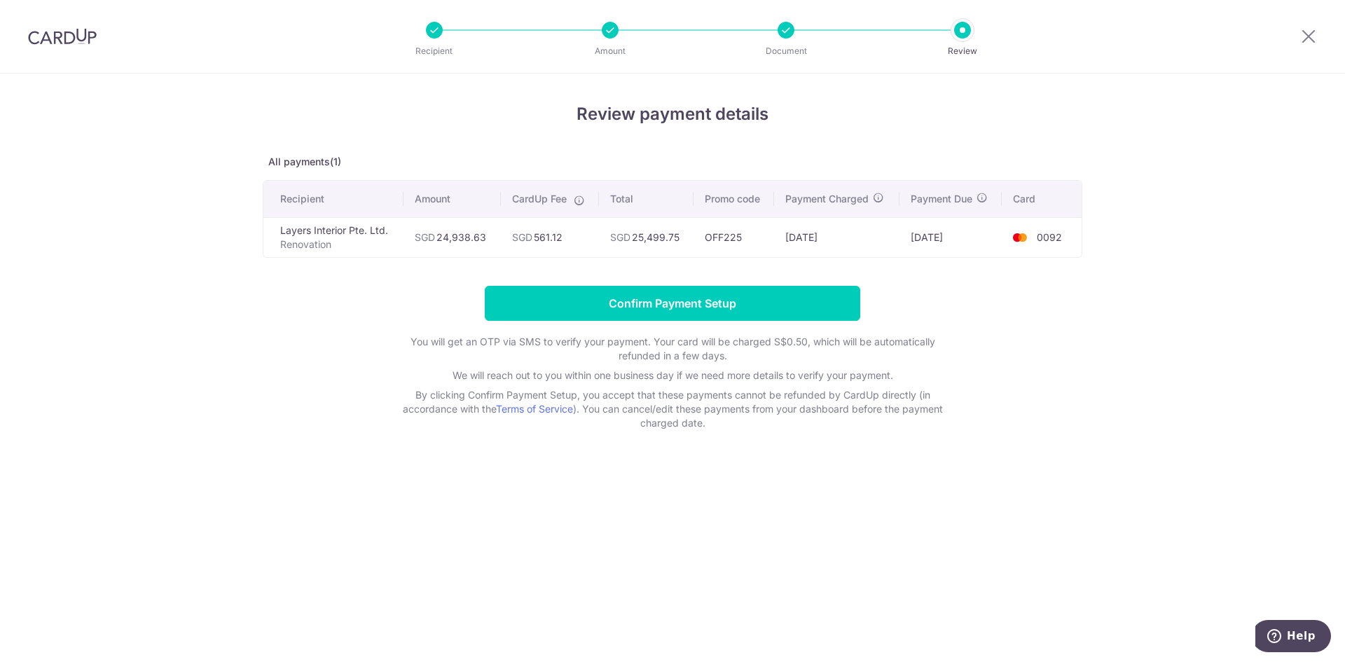
copy tr "25,499.75"
click at [1122, 294] on div "Review payment details All payments(1) Recipient Amount CardUp Fee Total Promo …" at bounding box center [672, 368] width 1345 height 589
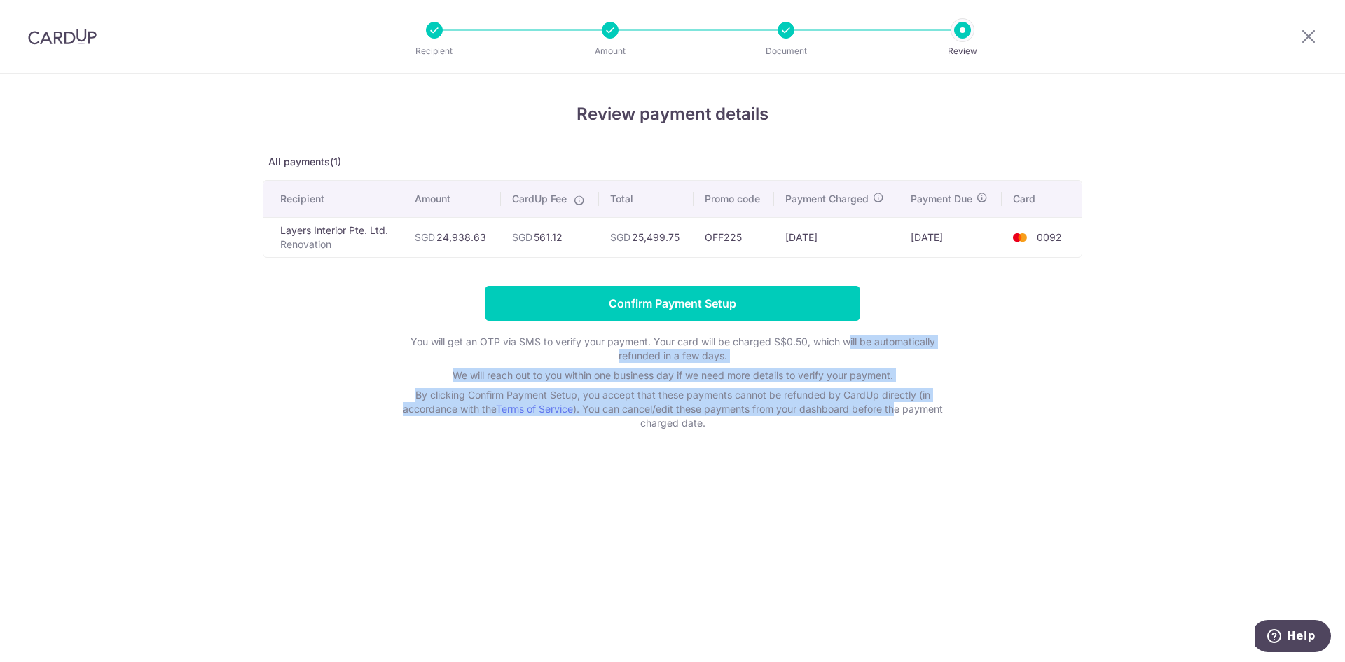
drag, startPoint x: 846, startPoint y: 341, endPoint x: 896, endPoint y: 409, distance: 84.2
click at [896, 409] on div "You will get an OTP via SMS to verify your payment. Your card will be charged S…" at bounding box center [672, 382] width 561 height 95
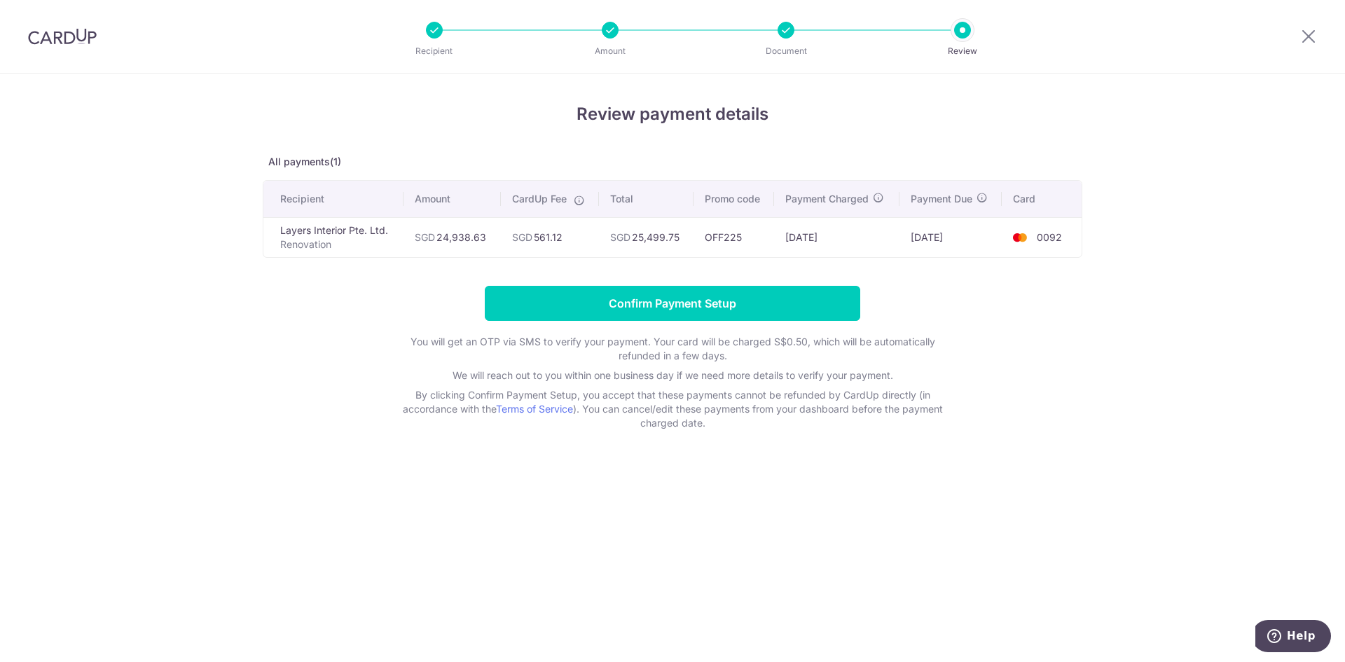
click at [811, 439] on div "Review payment details All payments(1) Recipient Amount CardUp Fee Total Promo …" at bounding box center [672, 368] width 1345 height 589
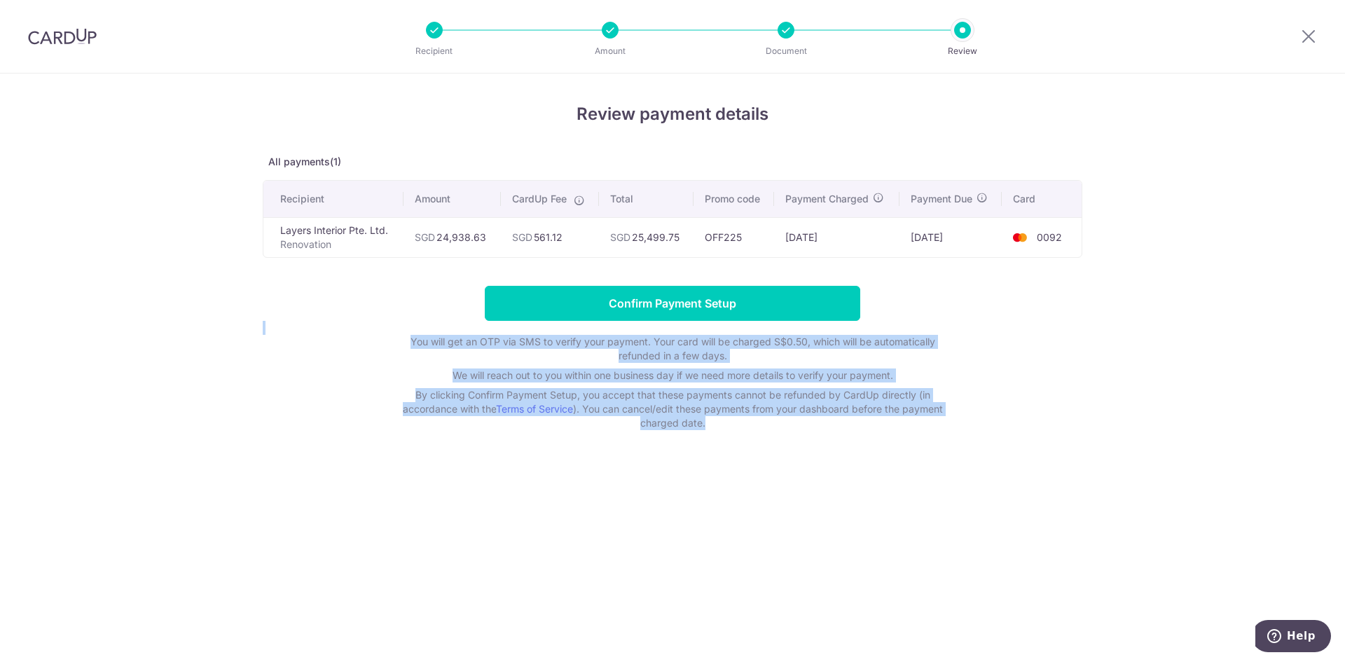
drag, startPoint x: 746, startPoint y: 424, endPoint x: 417, endPoint y: 333, distance: 341.0
click at [417, 333] on form "Confirm Payment Setup You will get an OTP via SMS to verify your payment. Your …" at bounding box center [673, 358] width 820 height 144
click at [692, 420] on p "By clicking Confirm Payment Setup, you accept that these payments cannot be ref…" at bounding box center [672, 409] width 561 height 42
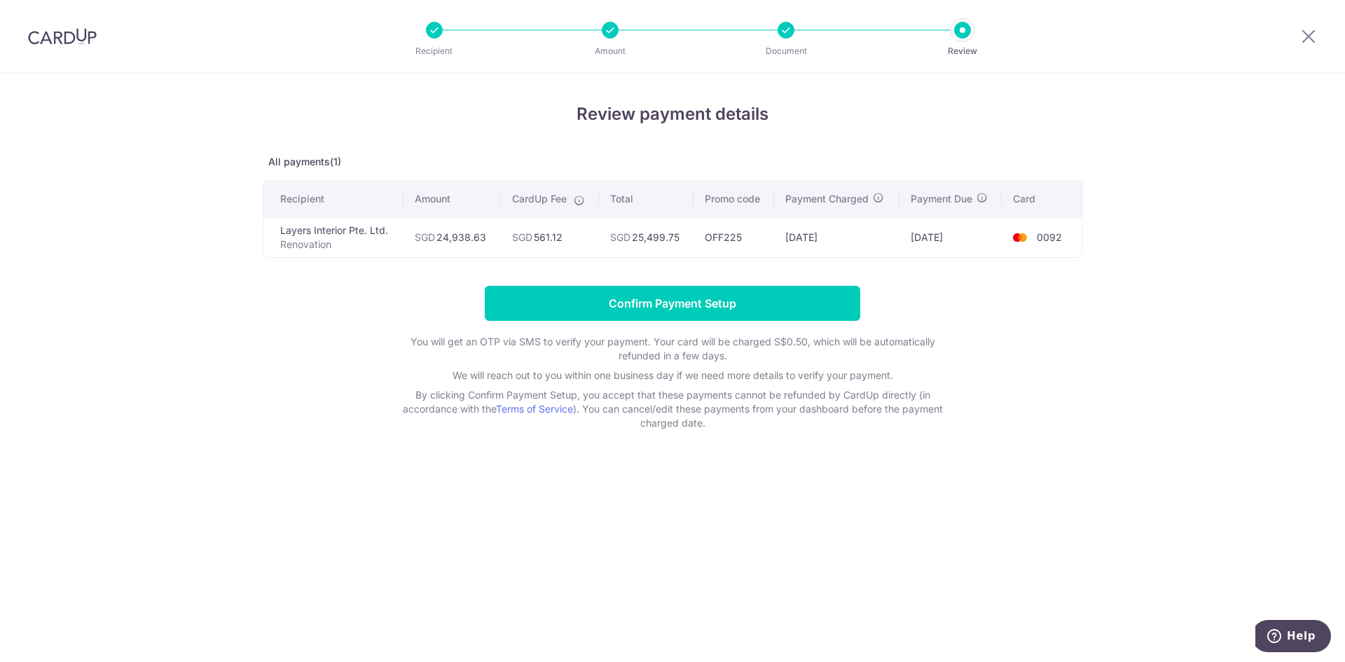
drag, startPoint x: 1183, startPoint y: 320, endPoint x: 1223, endPoint y: 99, distance: 225.1
click at [1184, 321] on div "Review payment details All payments(1) Recipient Amount CardUp Fee Total Promo …" at bounding box center [672, 368] width 1345 height 589
click at [1310, 34] on icon at bounding box center [1309, 36] width 17 height 18
click at [1301, 43] on icon at bounding box center [1309, 36] width 17 height 18
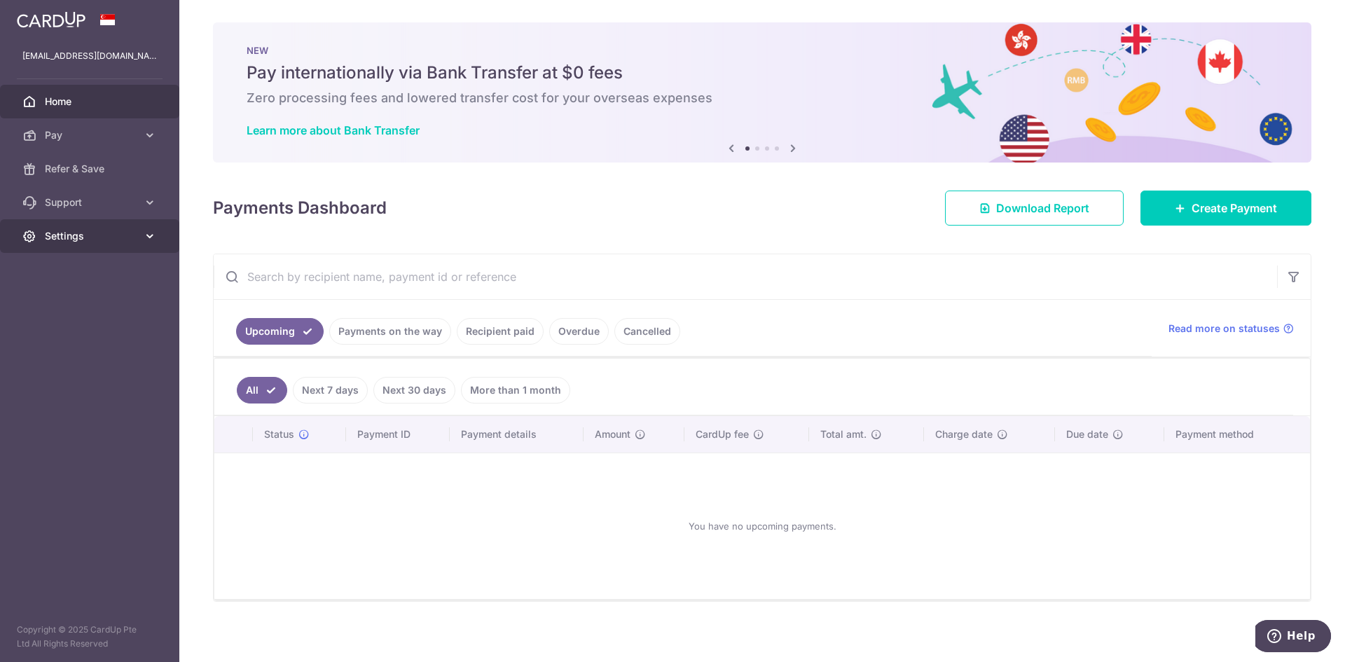
click at [92, 235] on span "Settings" at bounding box center [91, 236] width 92 height 14
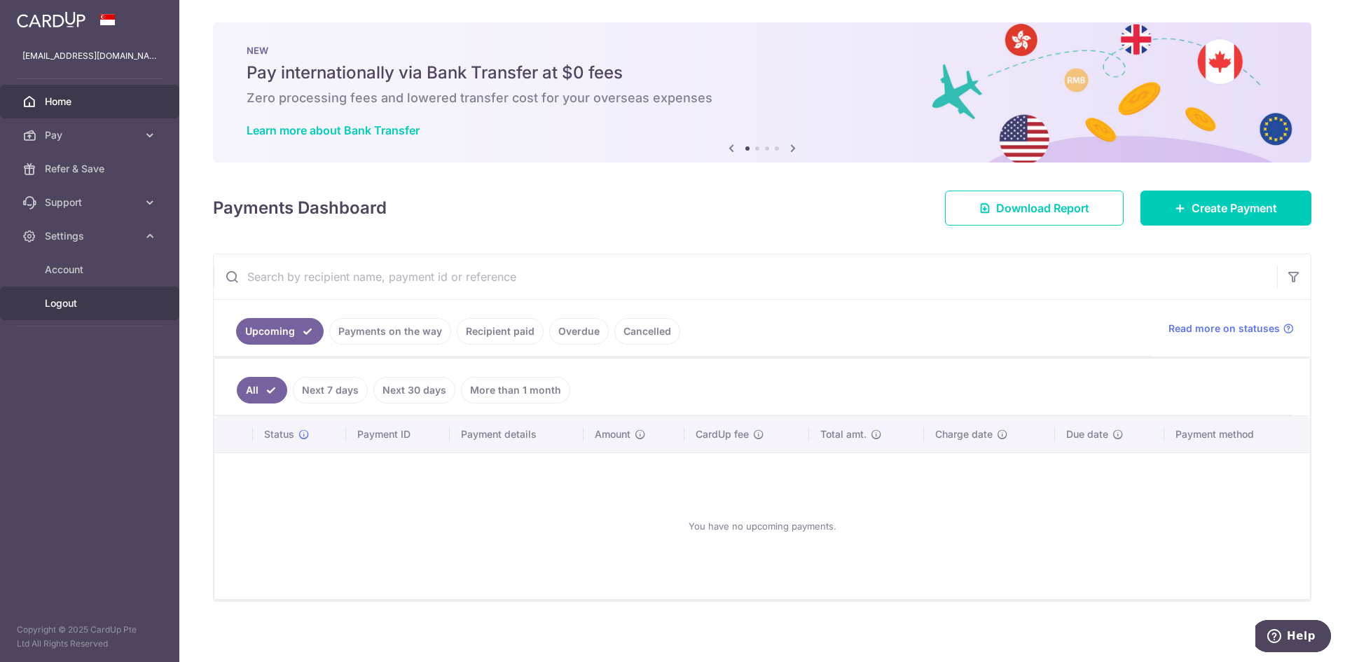
click at [100, 299] on span "Logout" at bounding box center [91, 303] width 92 height 14
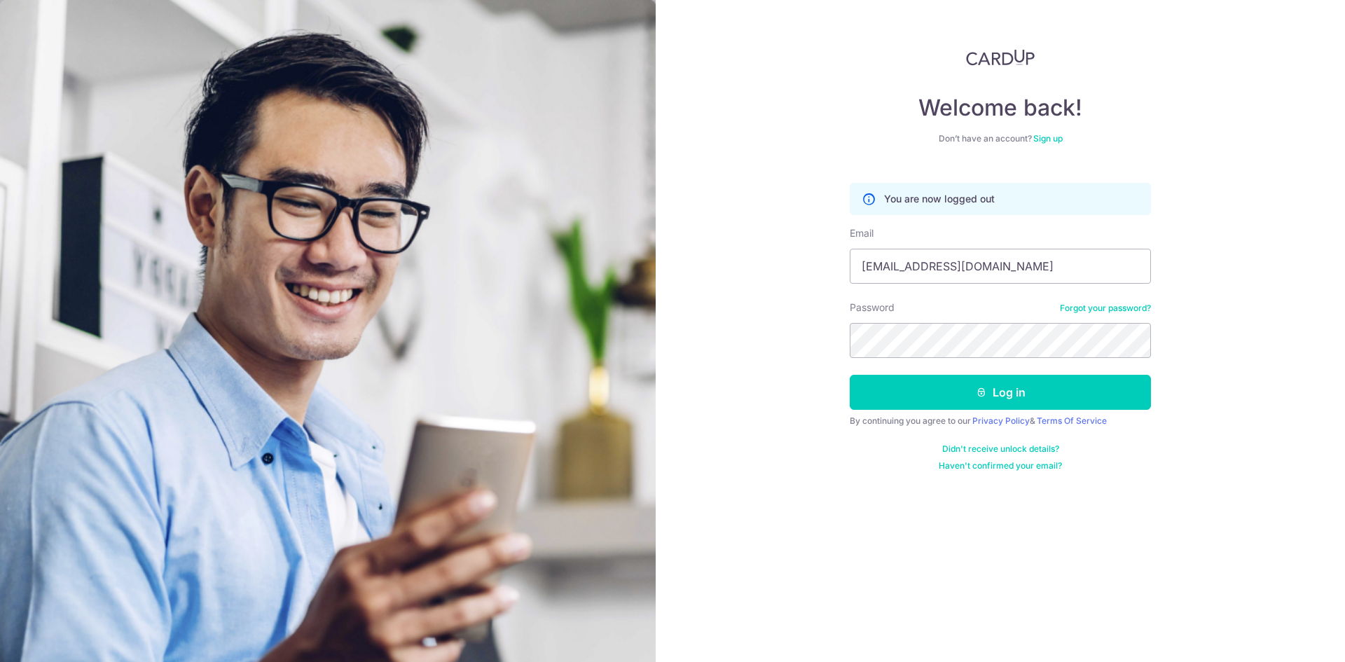
click at [1010, 244] on div "Email [EMAIL_ADDRESS][DOMAIN_NAME]" at bounding box center [1000, 254] width 301 height 57
click at [1006, 272] on input "laizihui95@gmail.com" at bounding box center [1000, 266] width 301 height 35
click at [1006, 273] on input "laizihui95@gmail.com" at bounding box center [1000, 266] width 301 height 35
type input "[EMAIL_ADDRESS][DOMAIN_NAME]"
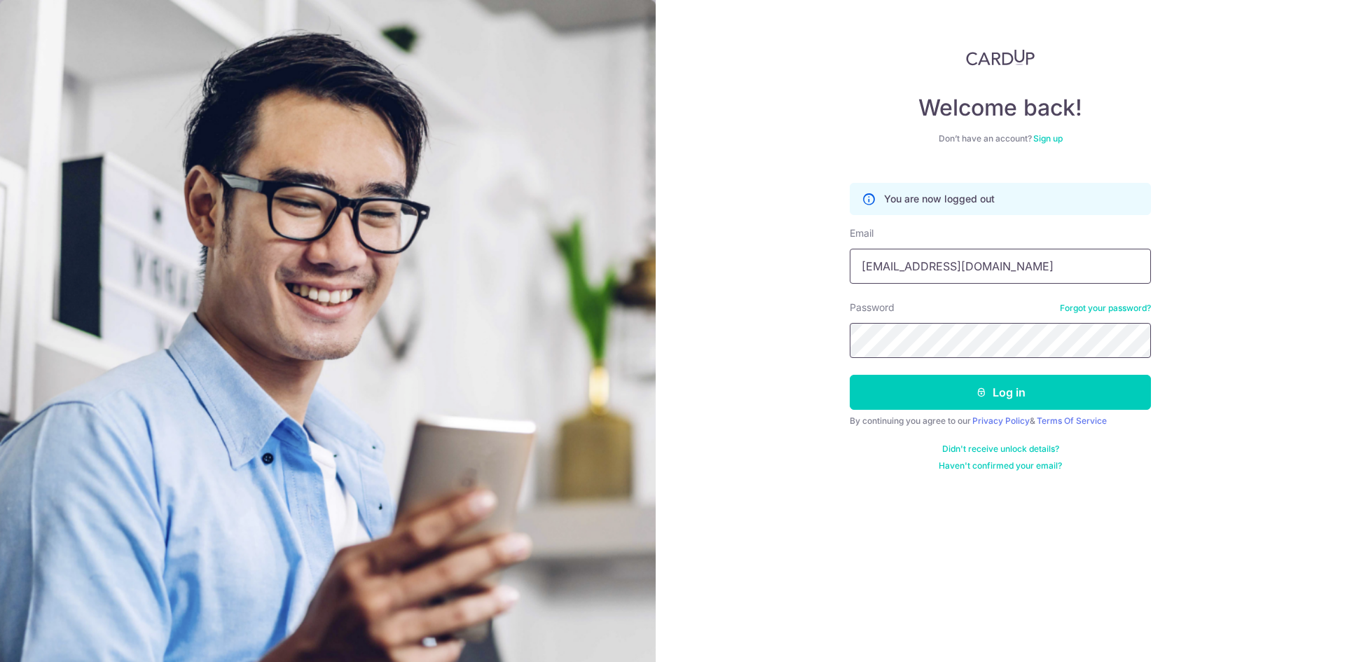
click at [850, 375] on button "Log in" at bounding box center [1000, 392] width 301 height 35
